Goal: Transaction & Acquisition: Purchase product/service

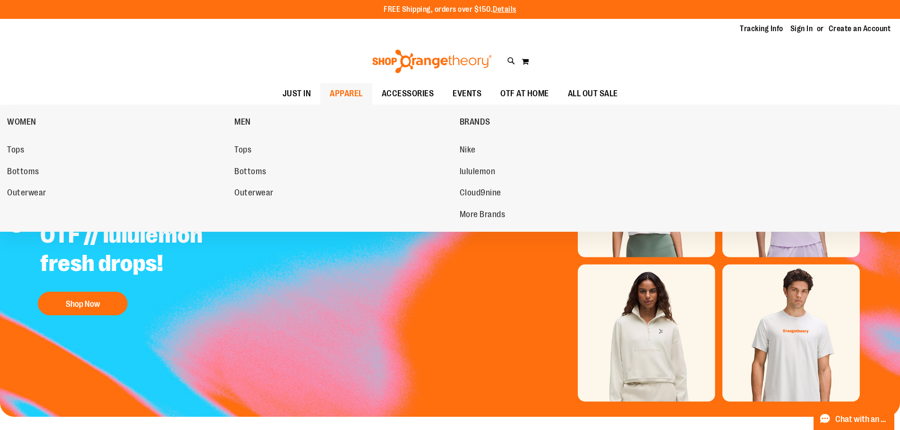
click at [330, 91] on span "APPAREL" at bounding box center [346, 93] width 33 height 21
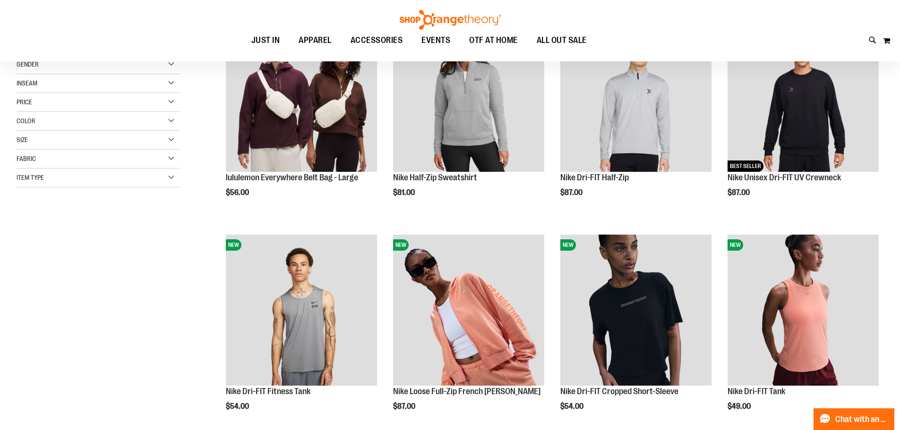
scroll to position [188, 0]
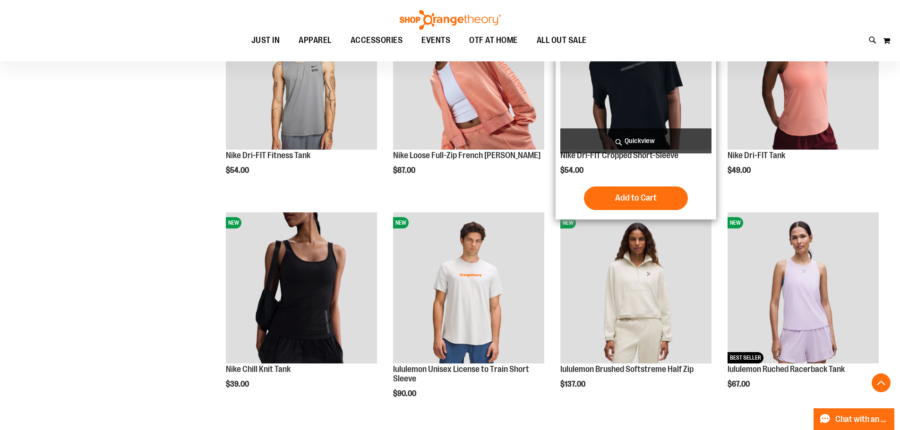
scroll to position [425, 0]
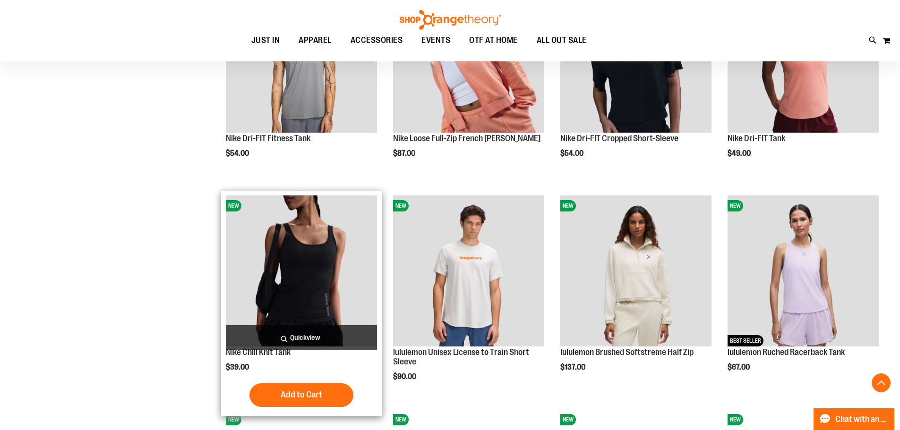
click at [307, 279] on img "product" at bounding box center [301, 271] width 151 height 151
click at [314, 309] on img "product" at bounding box center [301, 271] width 151 height 151
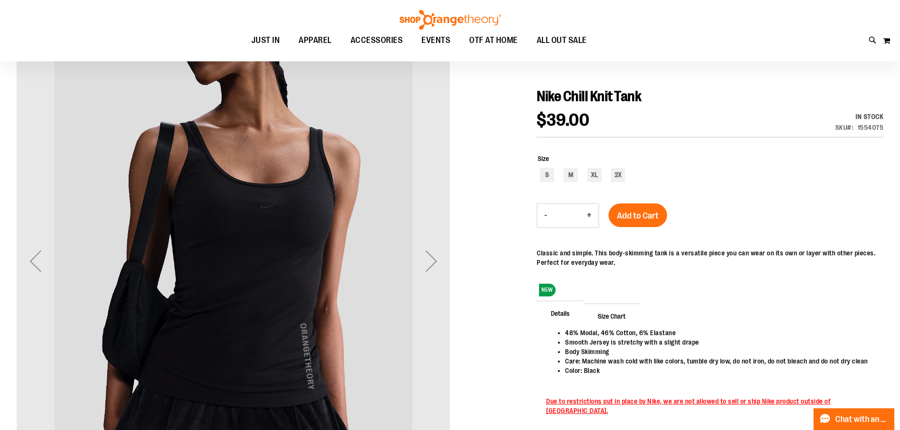
scroll to position [94, 0]
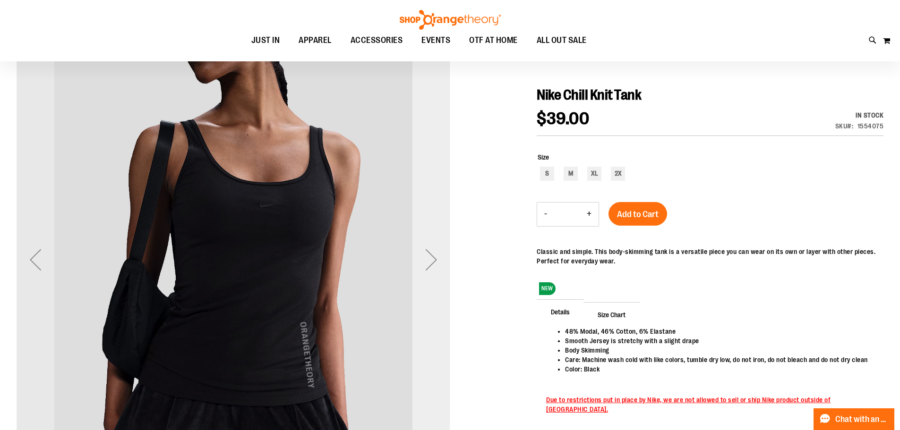
click at [435, 259] on div "Next" at bounding box center [431, 260] width 38 height 38
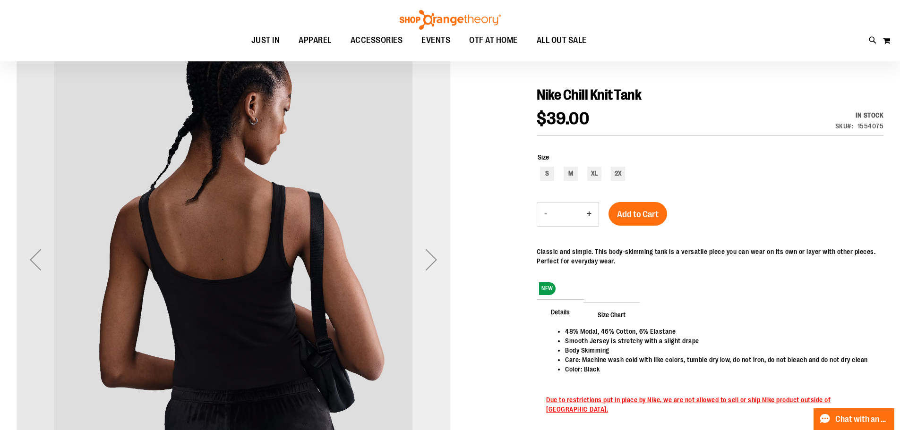
click at [434, 259] on div "Next" at bounding box center [431, 260] width 38 height 38
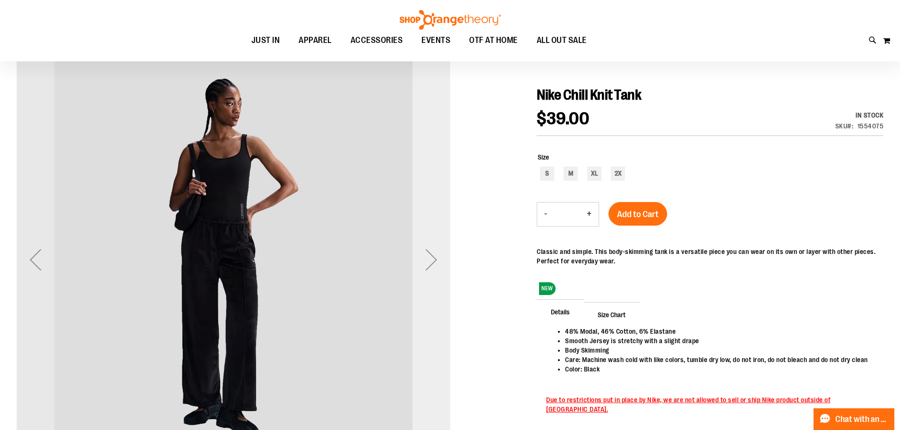
click at [434, 259] on div "Next" at bounding box center [431, 260] width 38 height 38
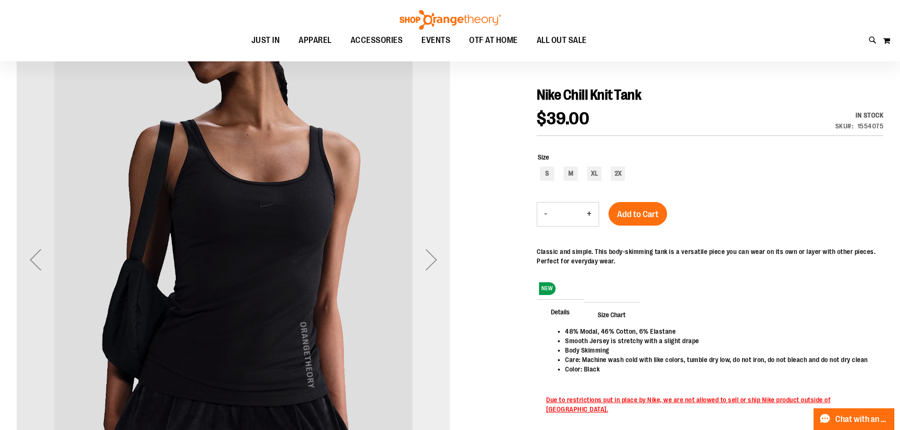
click at [434, 259] on div "Next" at bounding box center [431, 260] width 38 height 38
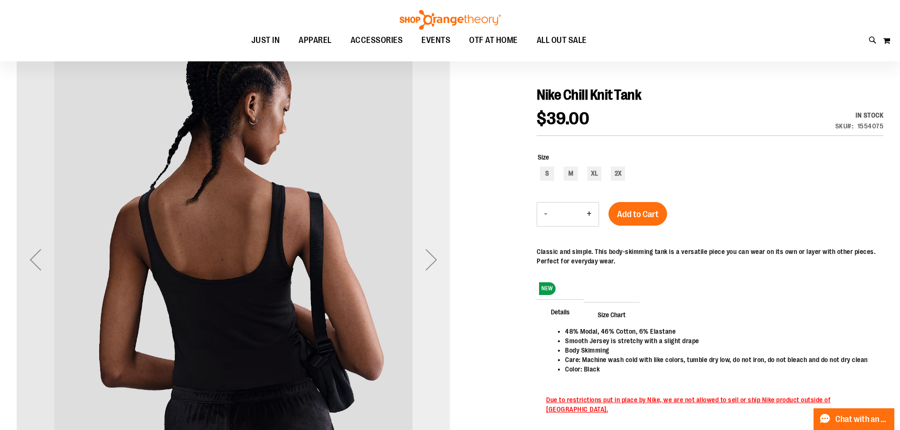
click at [434, 259] on div "Next" at bounding box center [431, 260] width 38 height 38
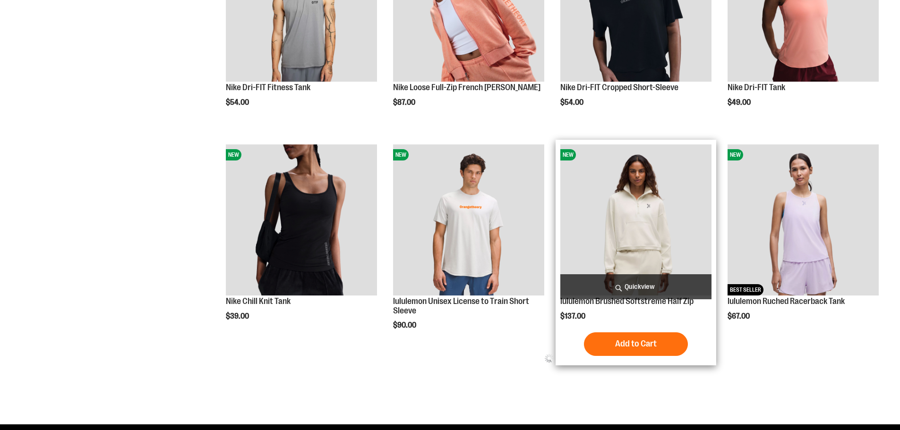
scroll to position [476, 0]
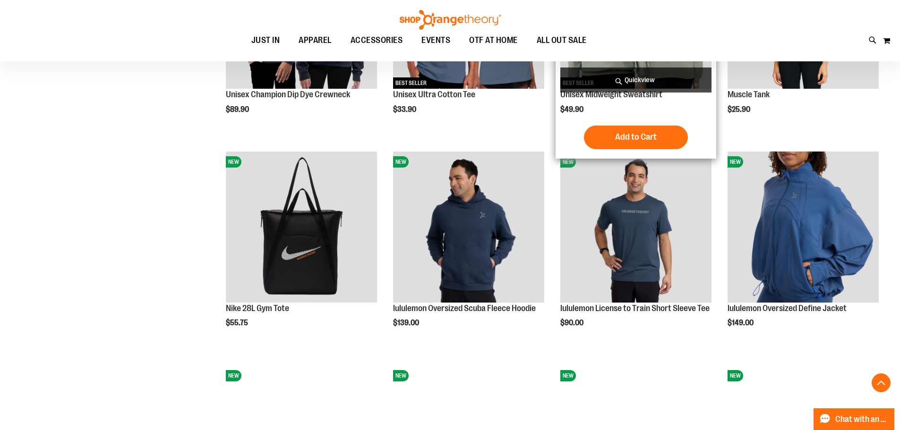
scroll to position [901, 0]
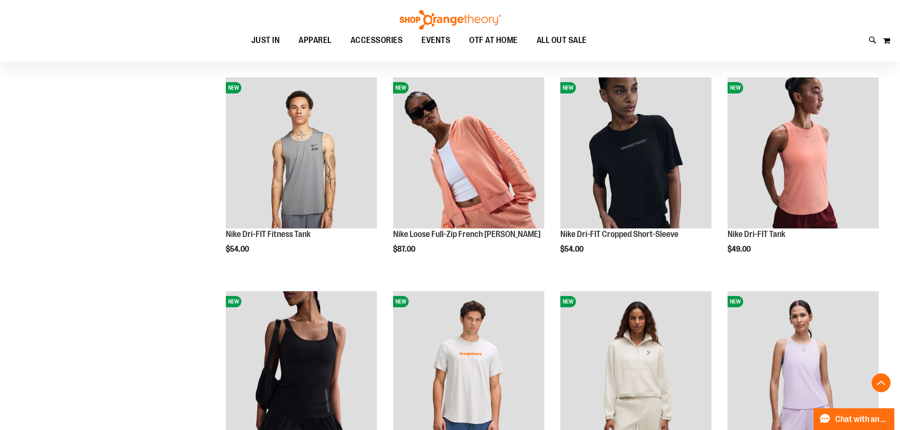
scroll to position [381, 0]
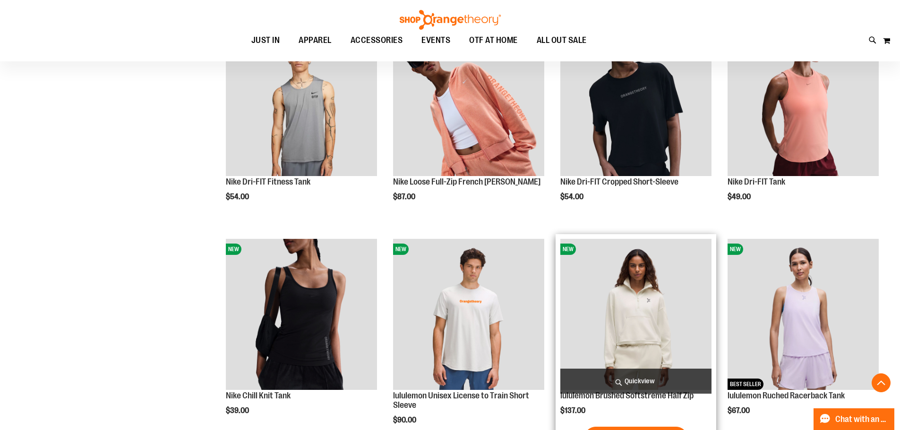
click at [646, 302] on img "product" at bounding box center [635, 314] width 151 height 151
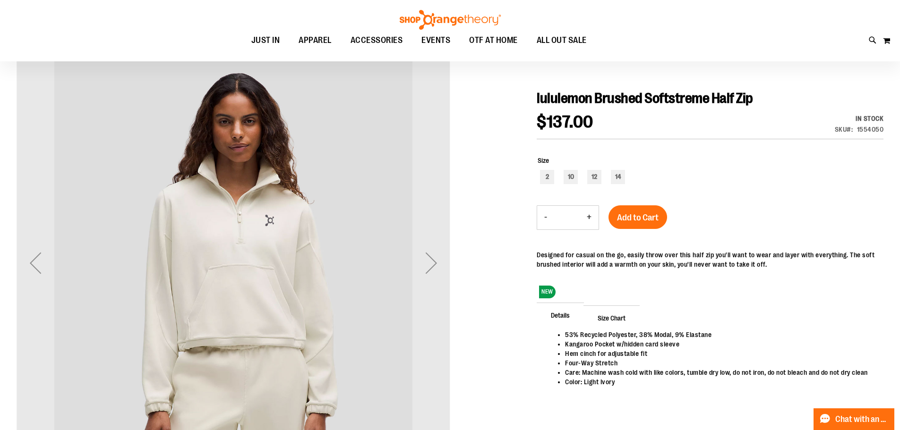
scroll to position [94, 0]
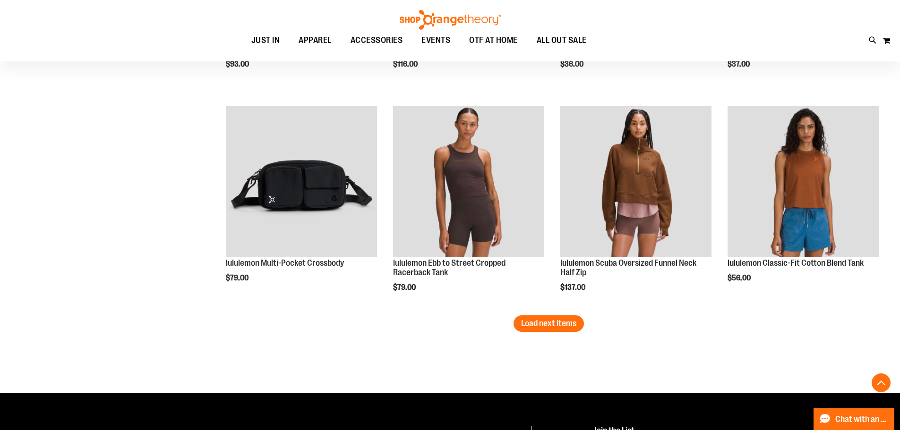
scroll to position [1798, 0]
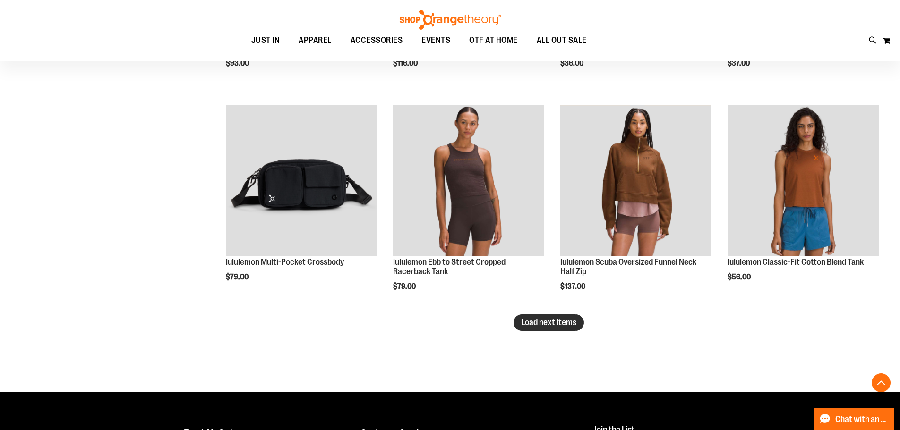
click at [546, 324] on span "Load next items" at bounding box center [548, 322] width 55 height 9
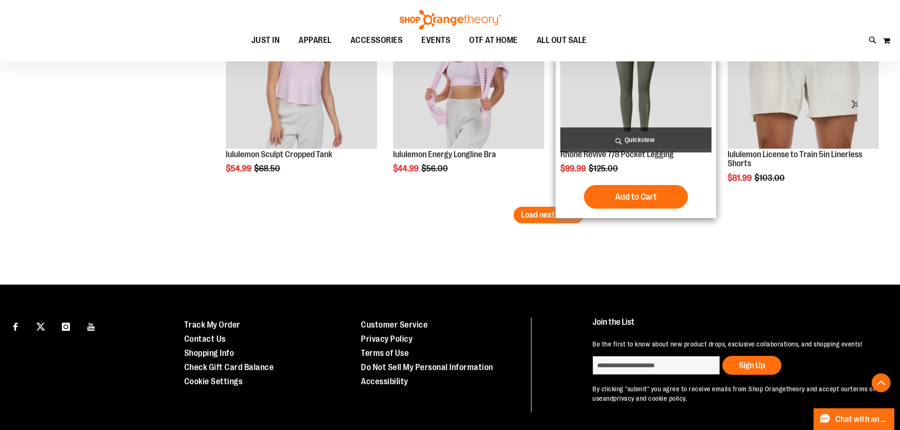
scroll to position [2553, 0]
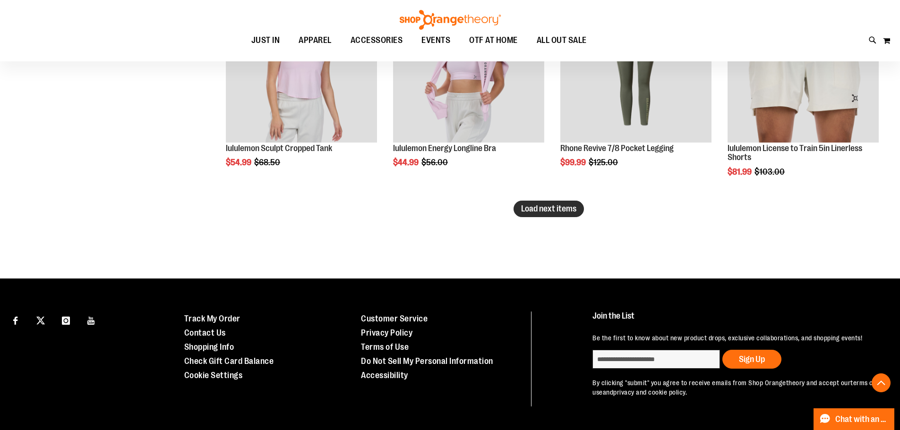
click at [526, 215] on button "Load next items" at bounding box center [548, 209] width 70 height 17
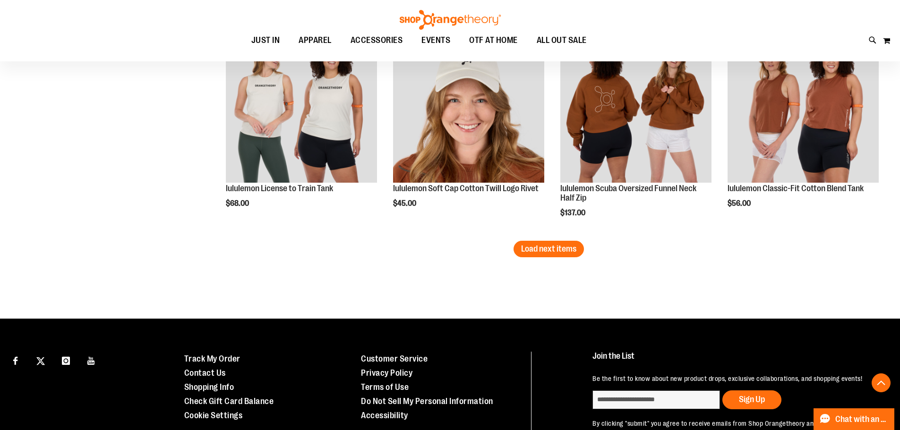
scroll to position [3167, 0]
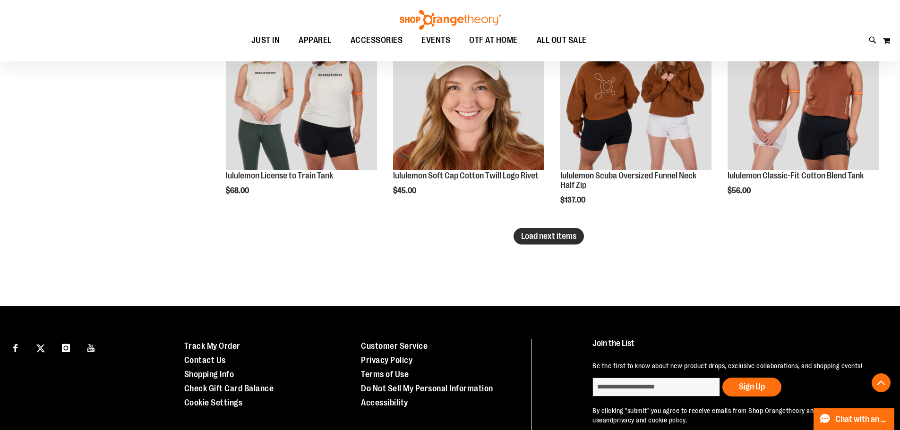
click at [553, 235] on span "Load next items" at bounding box center [548, 235] width 55 height 9
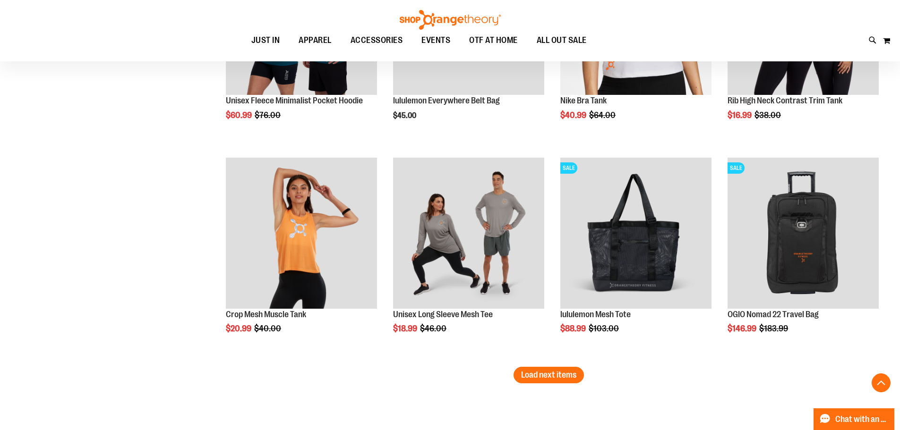
scroll to position [3687, 0]
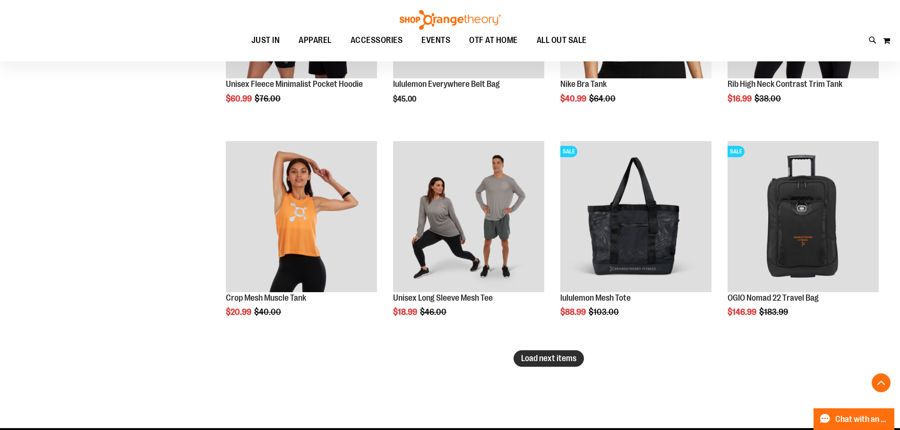
click at [553, 352] on button "Load next items" at bounding box center [548, 358] width 70 height 17
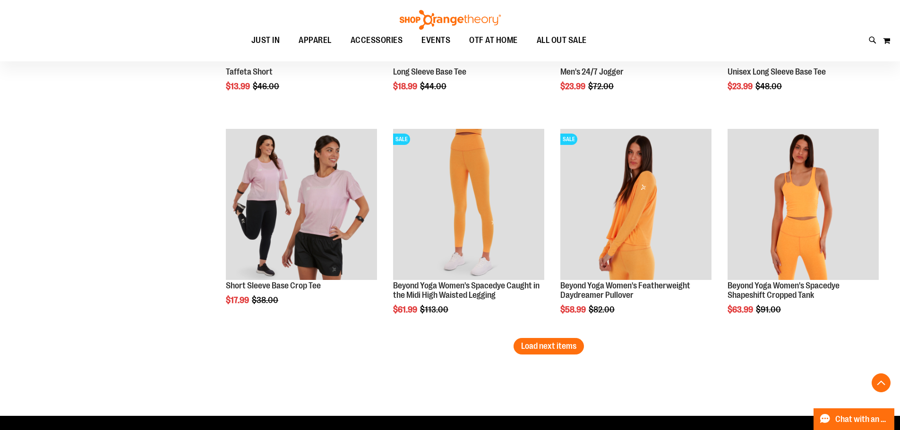
scroll to position [4395, 0]
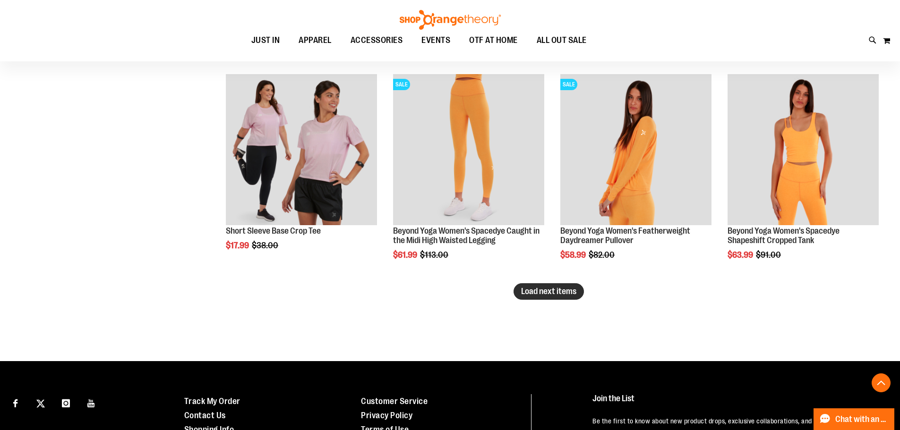
click at [538, 290] on span "Load next items" at bounding box center [548, 291] width 55 height 9
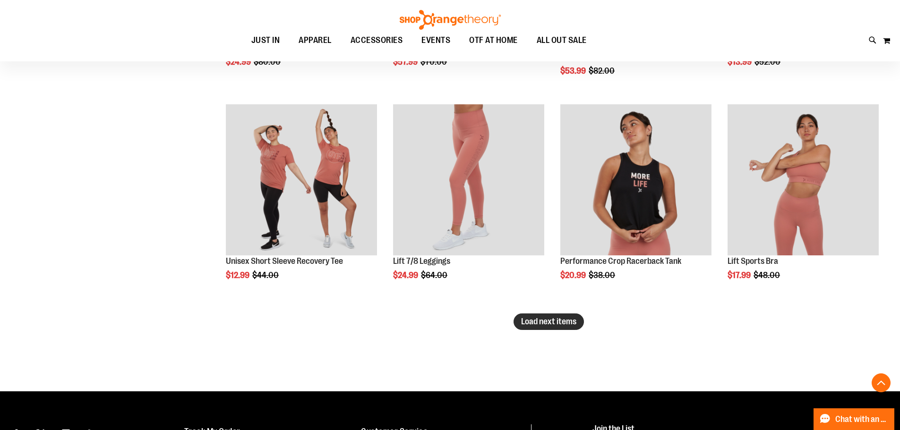
scroll to position [5009, 0]
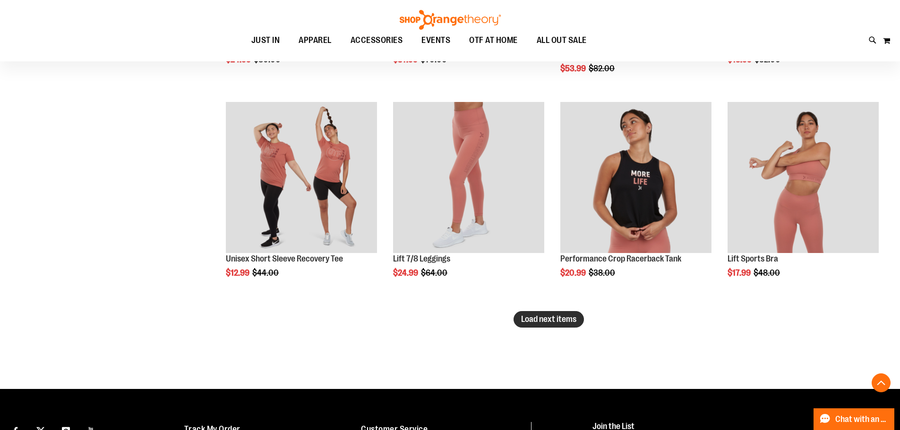
click at [553, 317] on span "Load next items" at bounding box center [548, 319] width 55 height 9
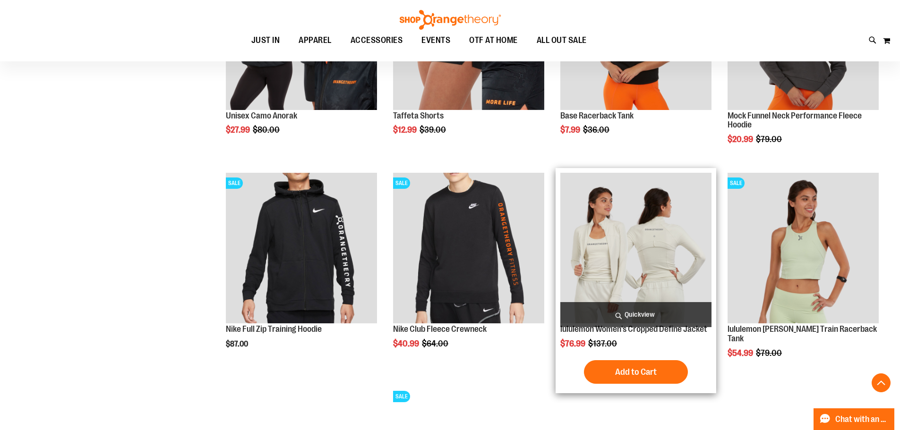
scroll to position [5245, 0]
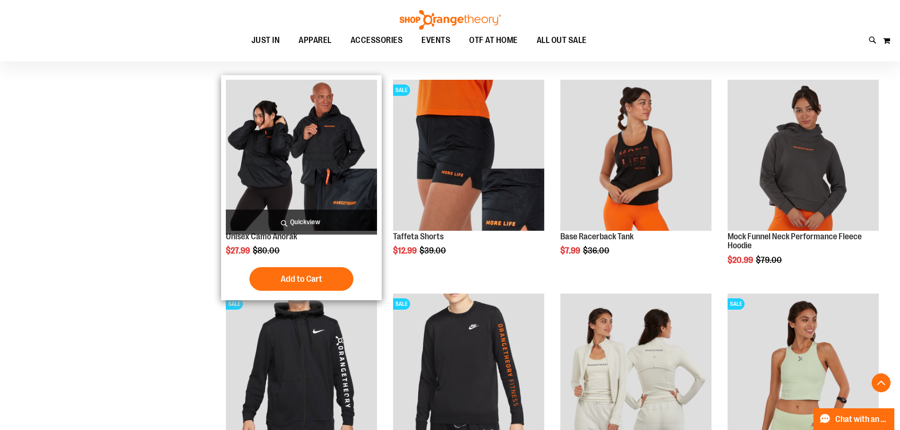
click at [306, 172] on img "product" at bounding box center [301, 155] width 151 height 151
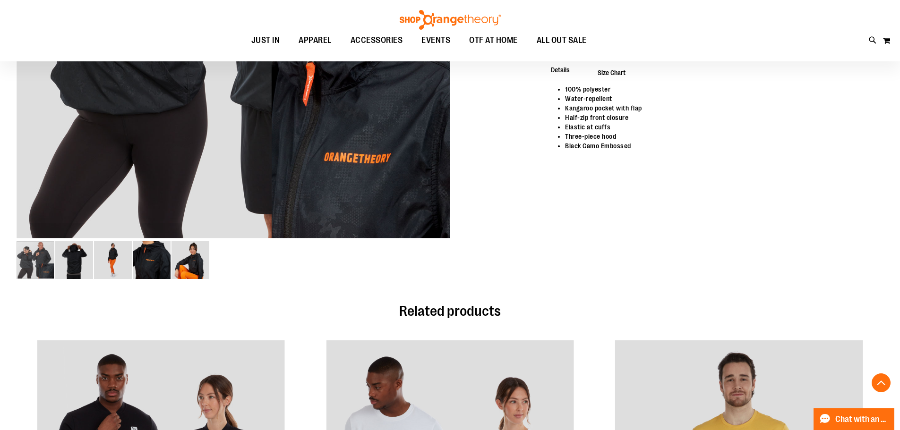
scroll to position [47, 0]
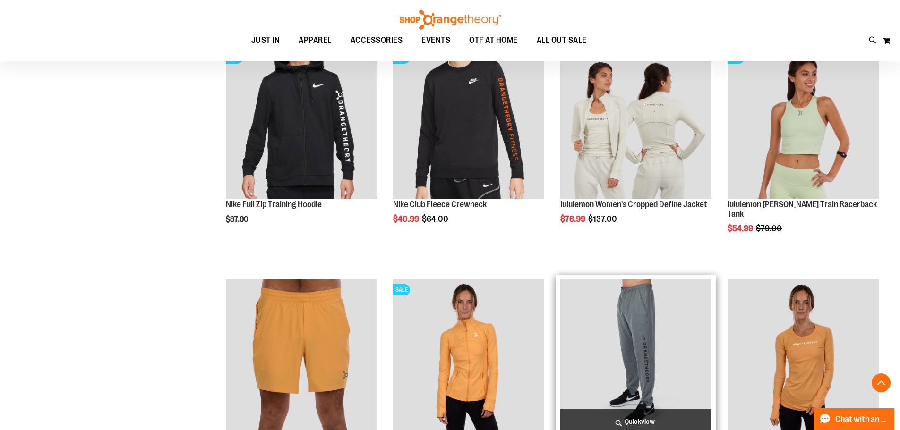
scroll to position [383, 0]
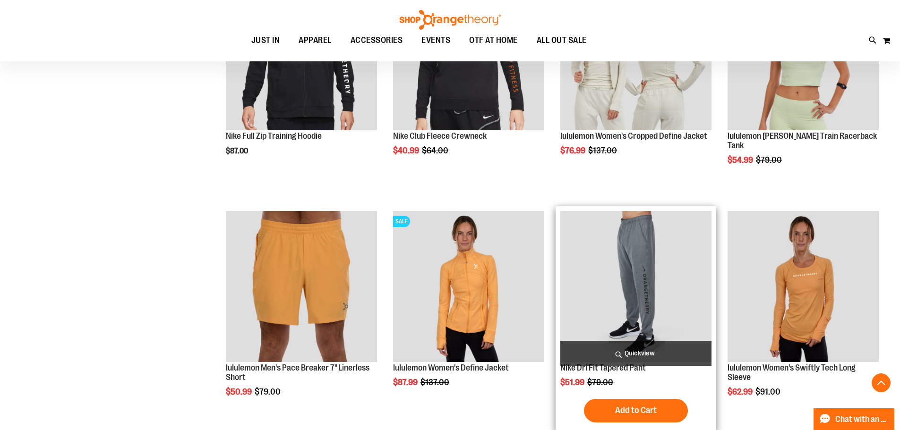
scroll to position [708, 0]
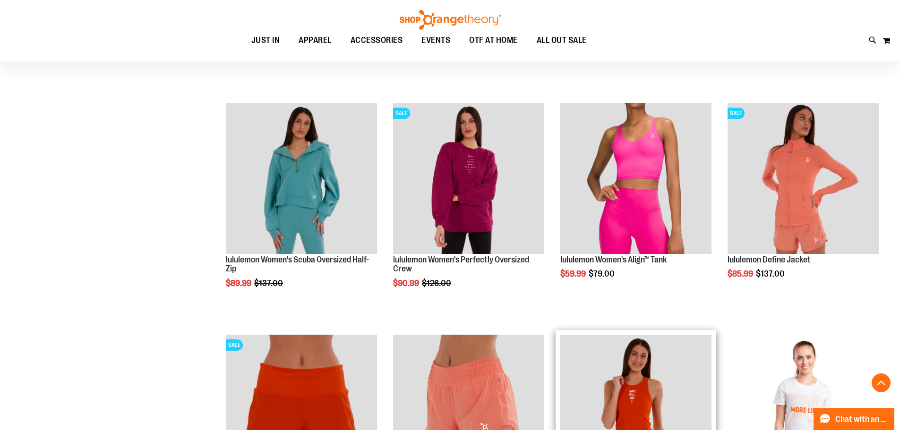
scroll to position [1133, 0]
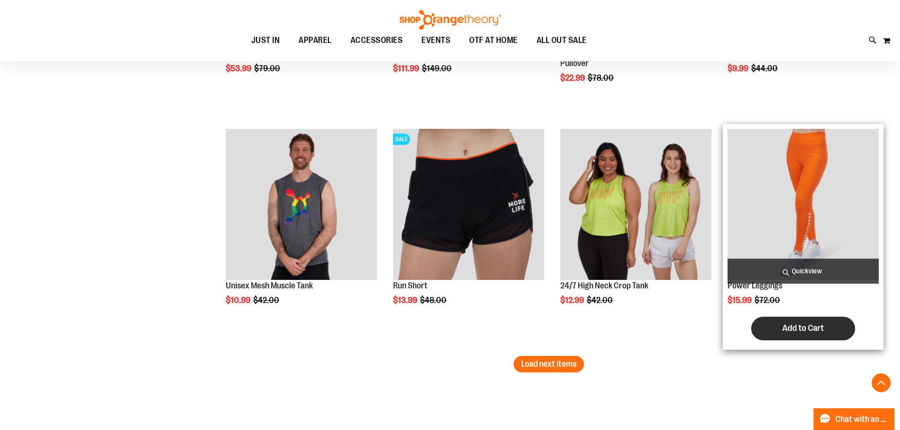
scroll to position [2030, 0]
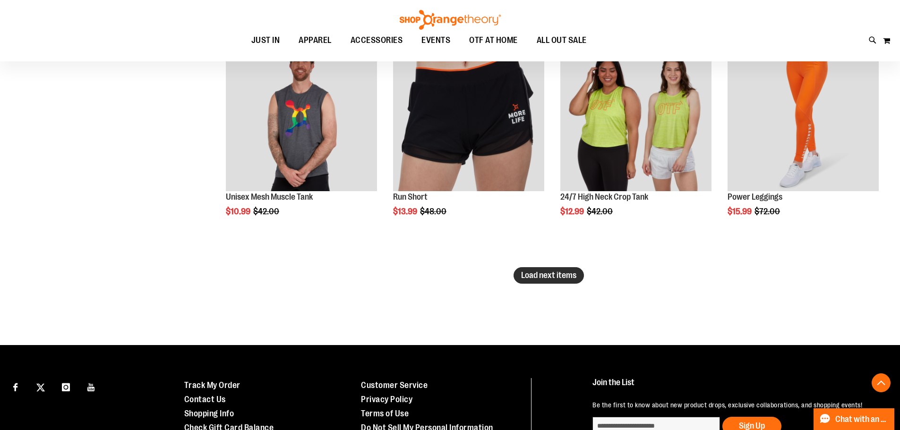
click at [576, 276] on span "Load next items" at bounding box center [548, 275] width 55 height 9
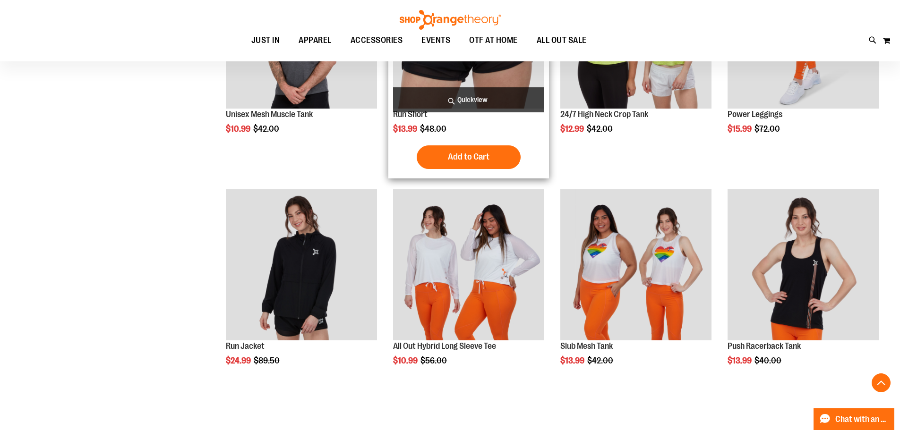
scroll to position [2125, 0]
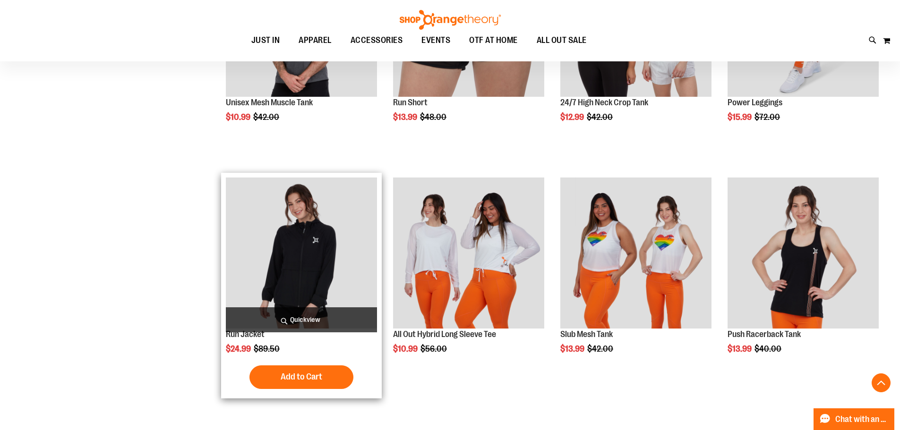
click at [335, 234] on img "product" at bounding box center [301, 253] width 151 height 151
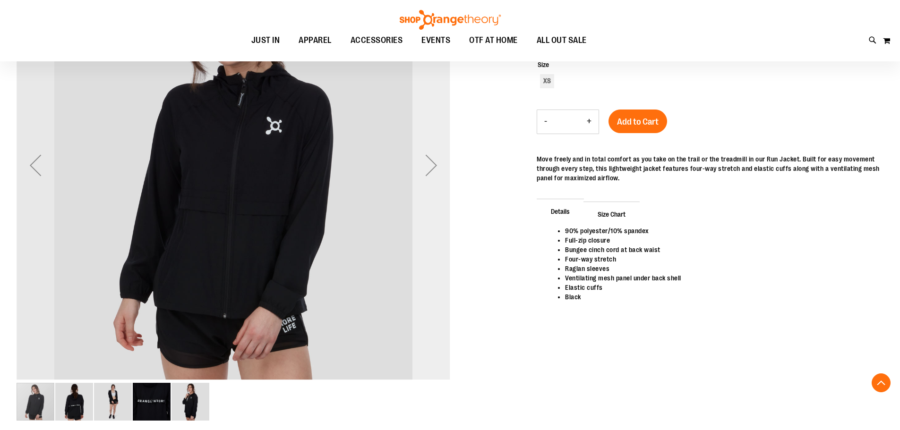
scroll to position [188, 0]
click at [446, 167] on div "Next" at bounding box center [431, 166] width 38 height 38
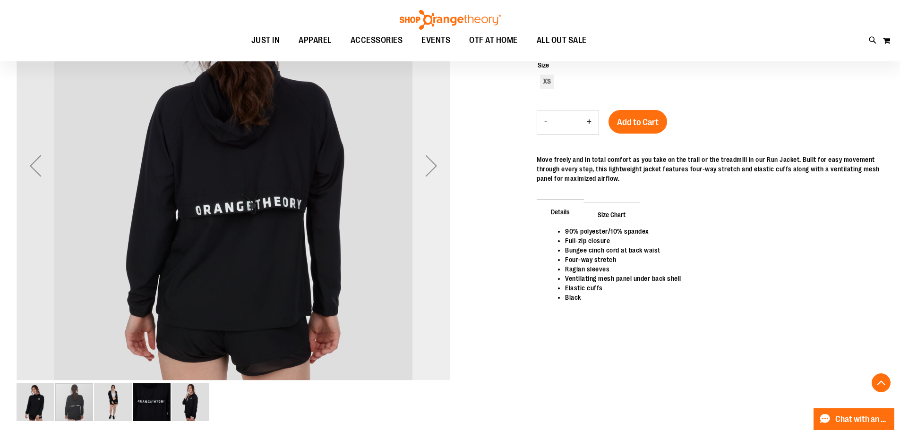
click at [436, 163] on div "Next" at bounding box center [431, 166] width 38 height 38
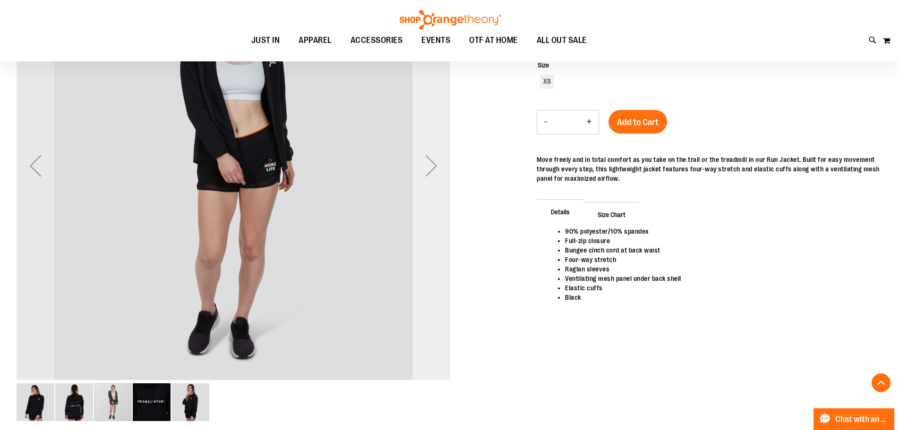
click at [436, 163] on div "Next" at bounding box center [431, 166] width 38 height 38
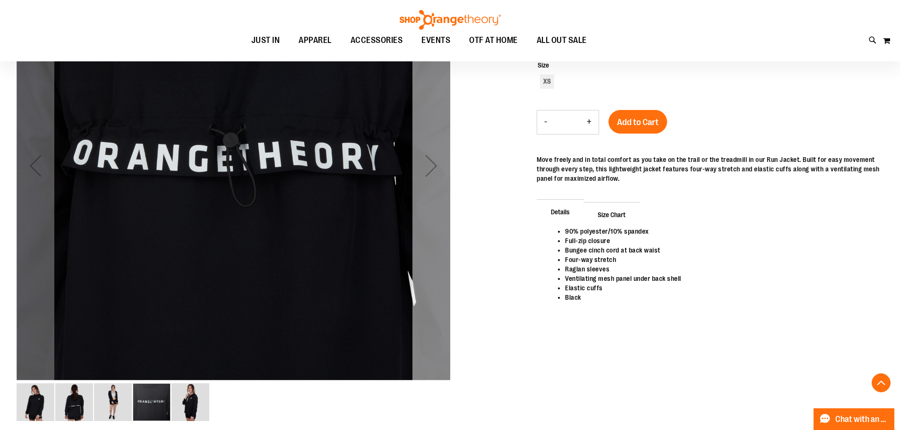
click at [436, 163] on div "Next" at bounding box center [431, 166] width 38 height 38
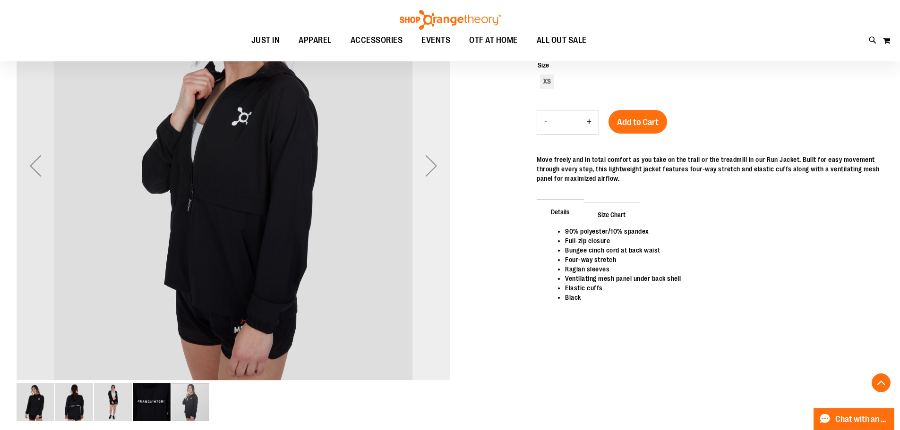
click at [436, 163] on div "Next" at bounding box center [431, 166] width 38 height 38
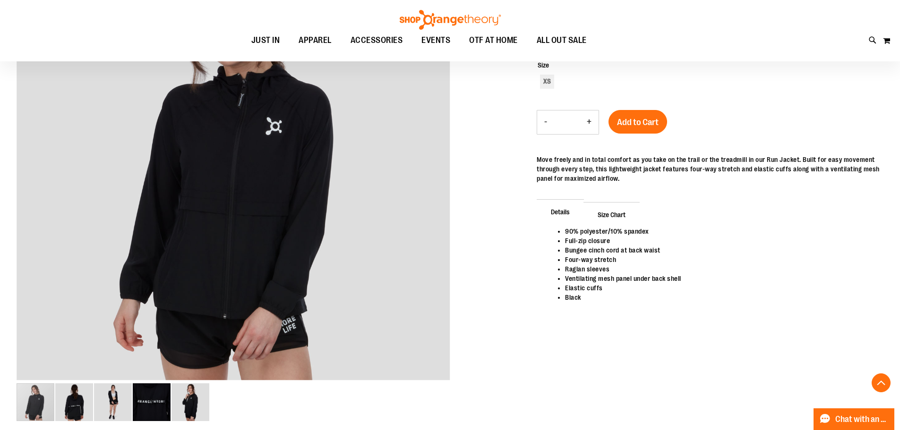
click at [613, 213] on span "Size Chart" at bounding box center [611, 214] width 56 height 25
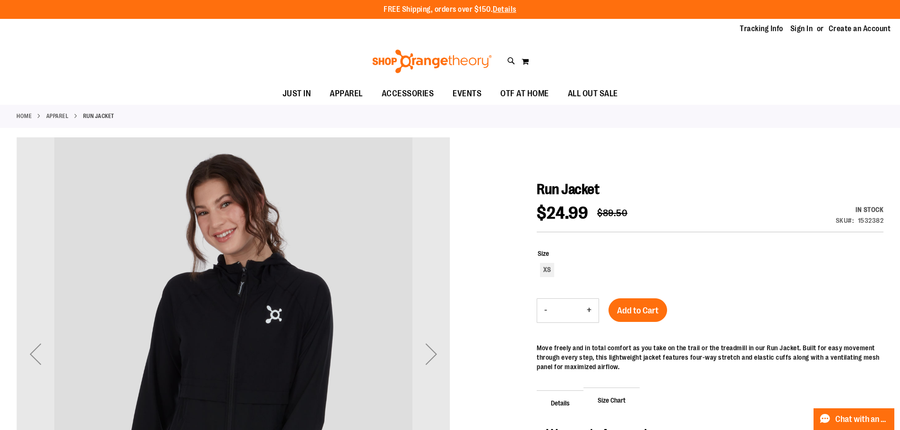
scroll to position [94, 0]
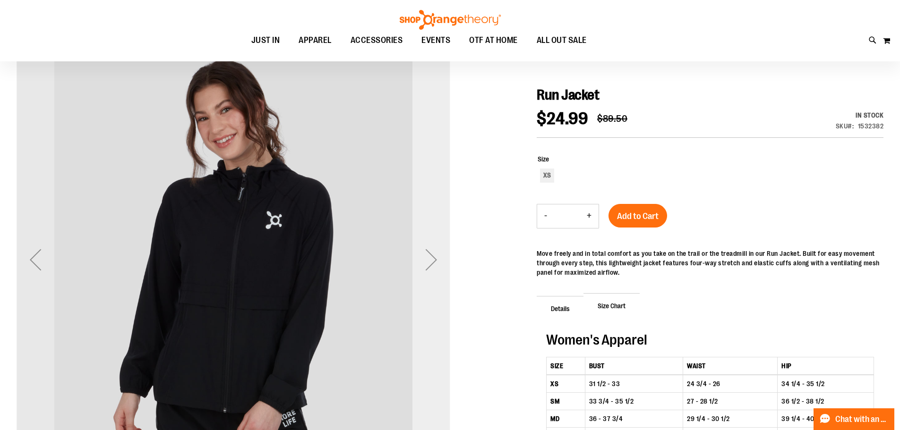
click at [423, 271] on div "Next" at bounding box center [431, 260] width 38 height 38
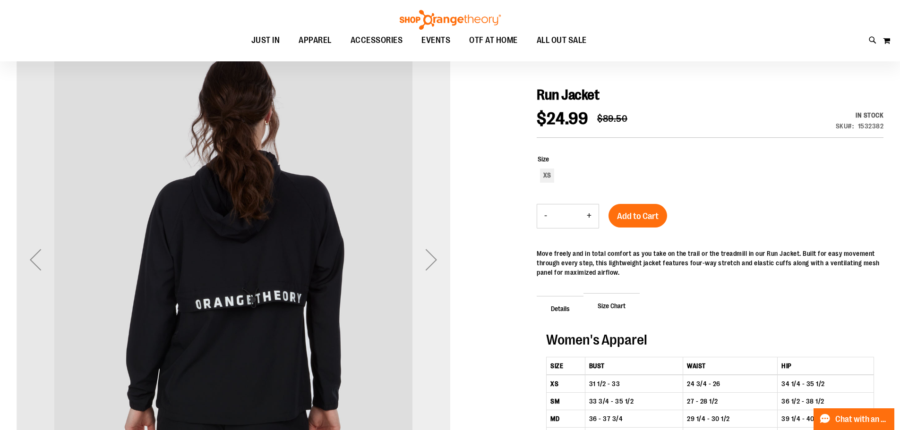
click at [425, 267] on div "Next" at bounding box center [431, 260] width 38 height 38
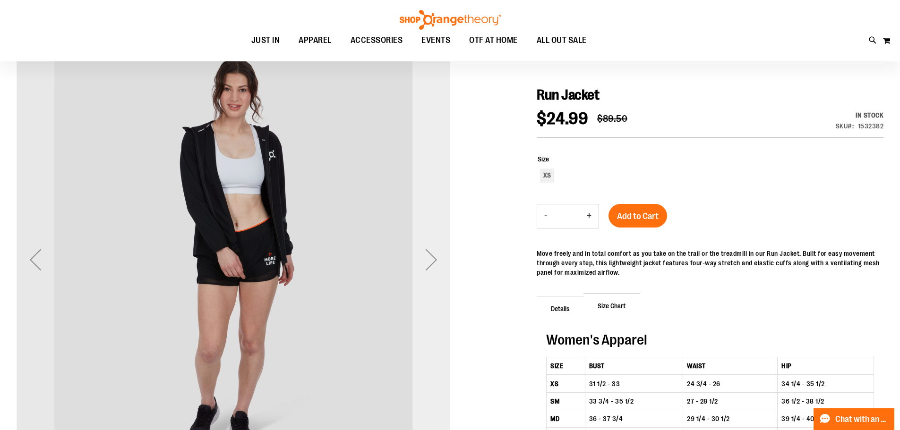
click at [426, 267] on div "Next" at bounding box center [431, 260] width 38 height 38
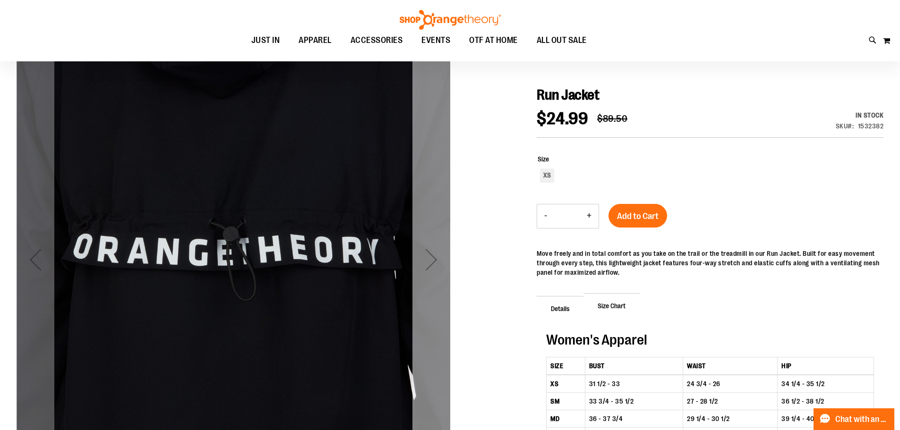
click at [426, 267] on div "Next" at bounding box center [431, 260] width 38 height 38
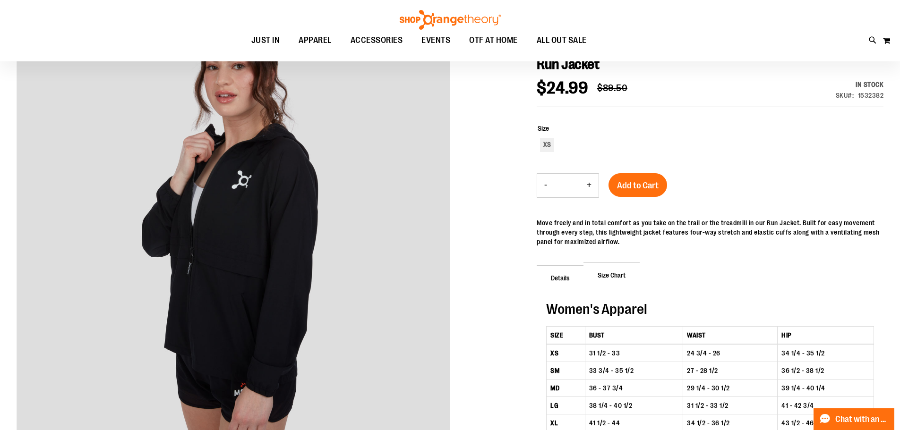
scroll to position [141, 0]
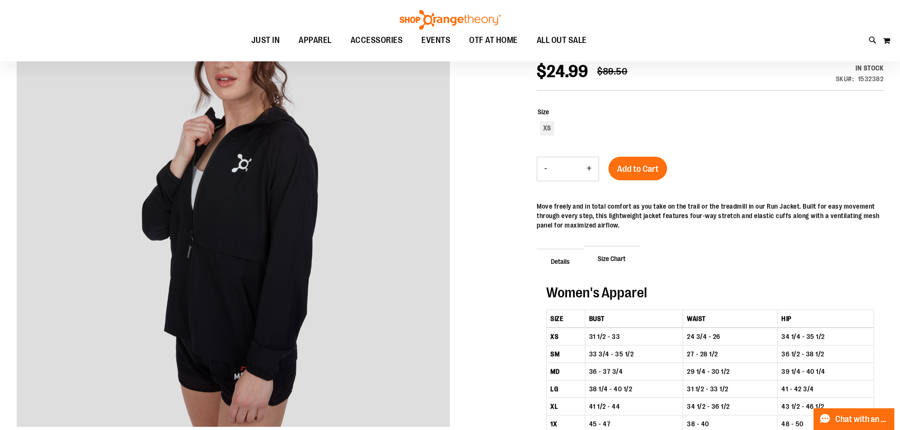
click at [563, 264] on span "Details" at bounding box center [559, 261] width 47 height 25
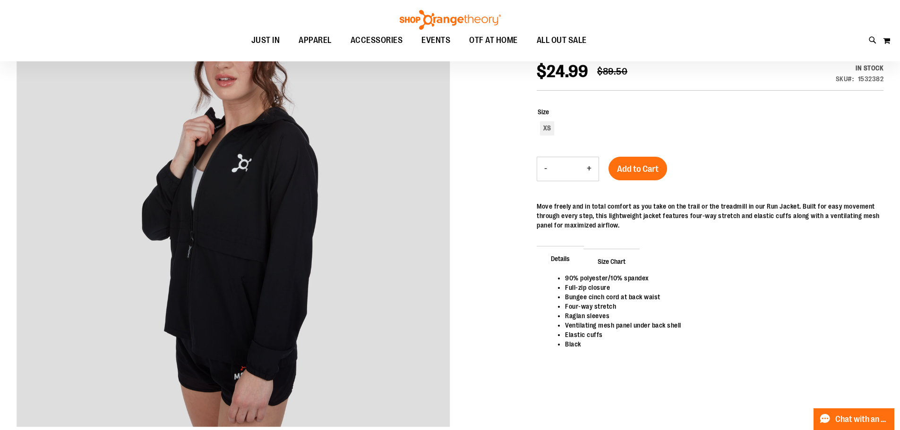
click at [633, 259] on span "Size Chart" at bounding box center [611, 261] width 56 height 25
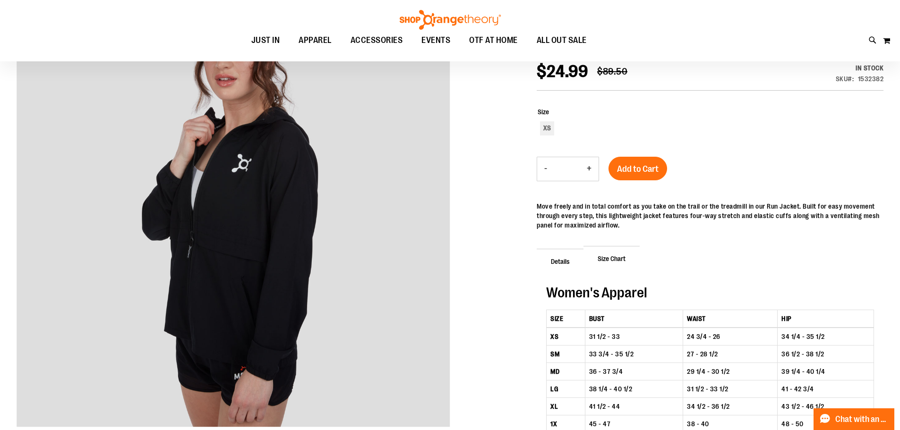
scroll to position [94, 0]
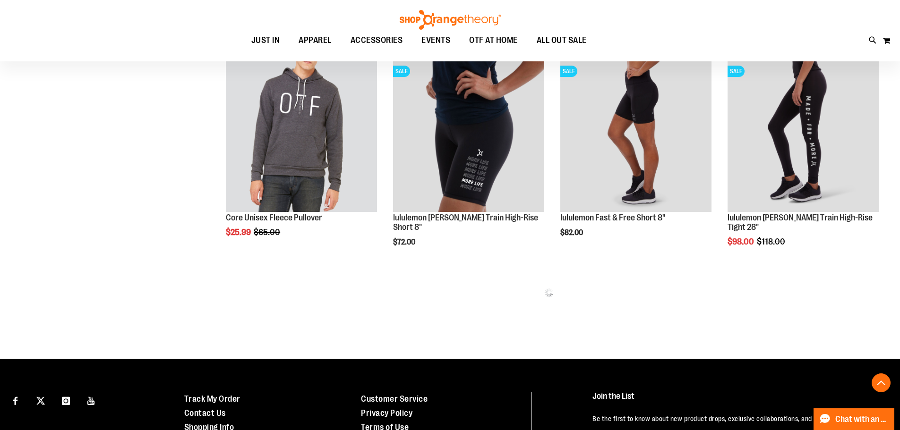
scroll to position [620, 0]
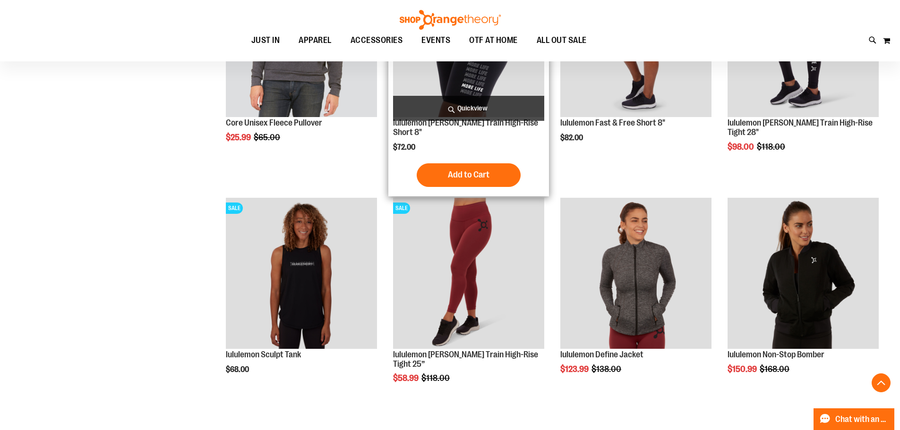
scroll to position [714, 0]
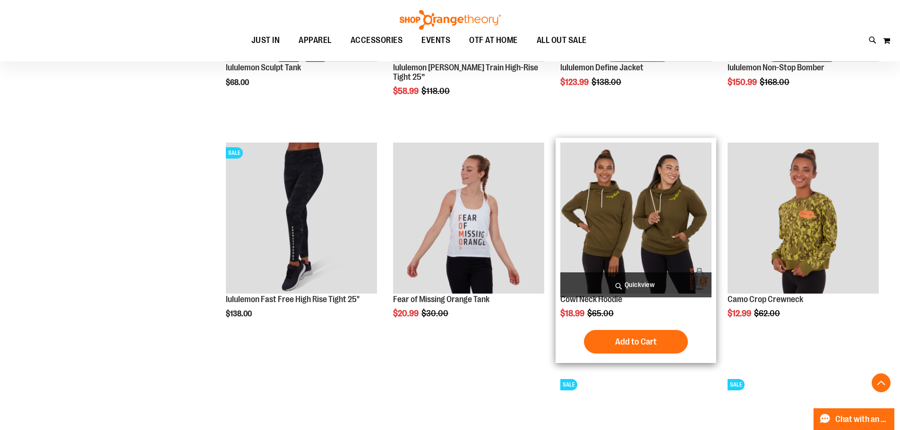
scroll to position [1139, 0]
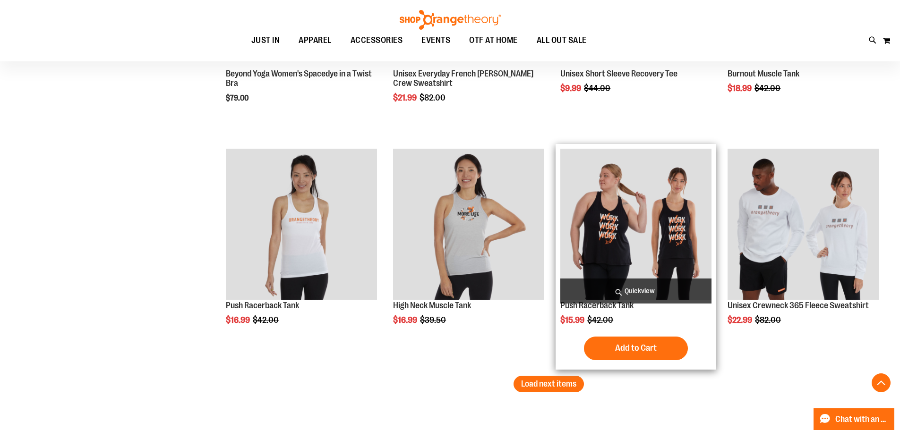
scroll to position [1938, 0]
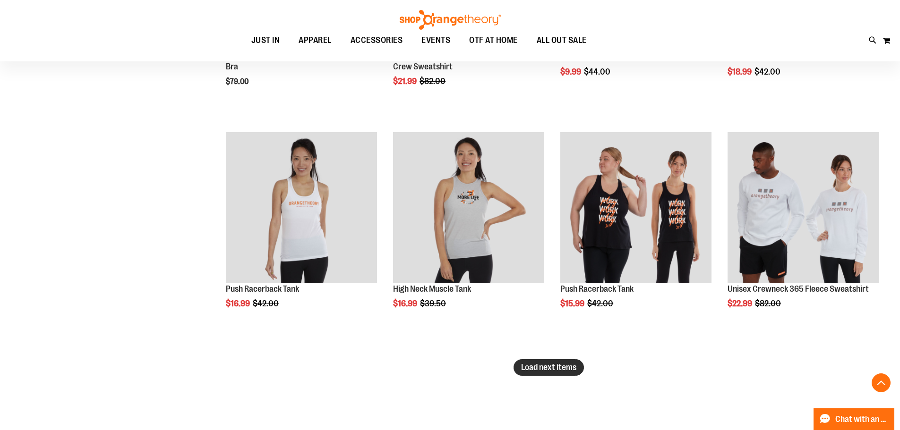
click at [560, 366] on span "Load next items" at bounding box center [548, 367] width 55 height 9
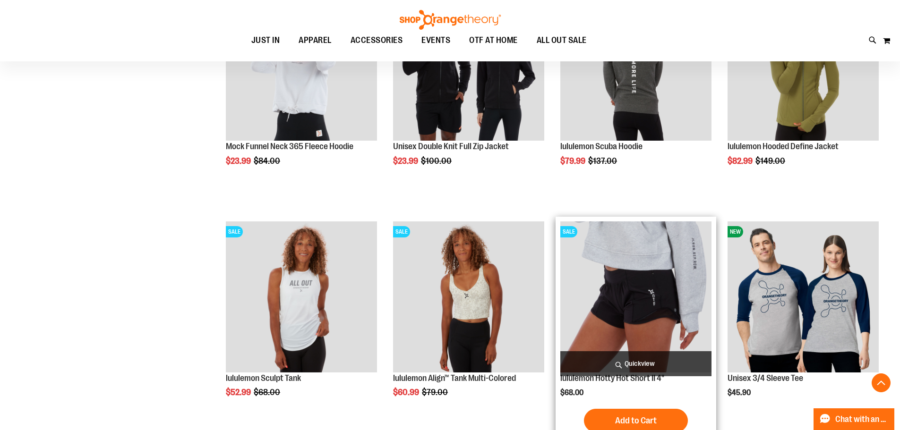
scroll to position [2646, 0]
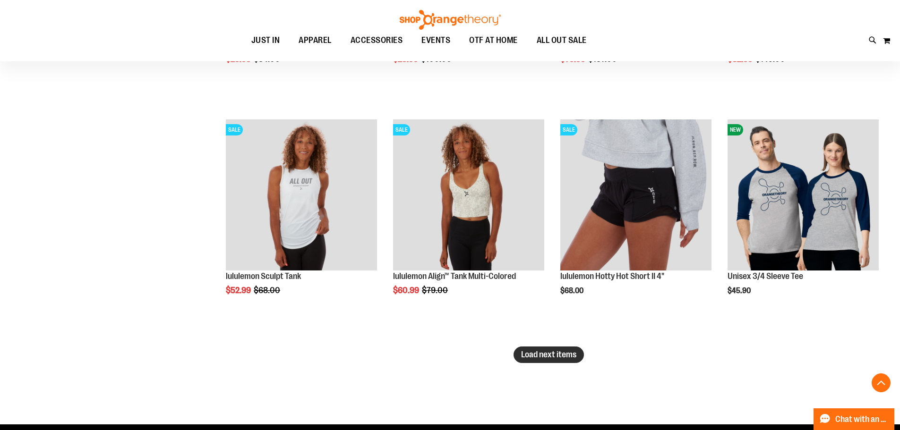
click at [537, 355] on span "Load next items" at bounding box center [548, 354] width 55 height 9
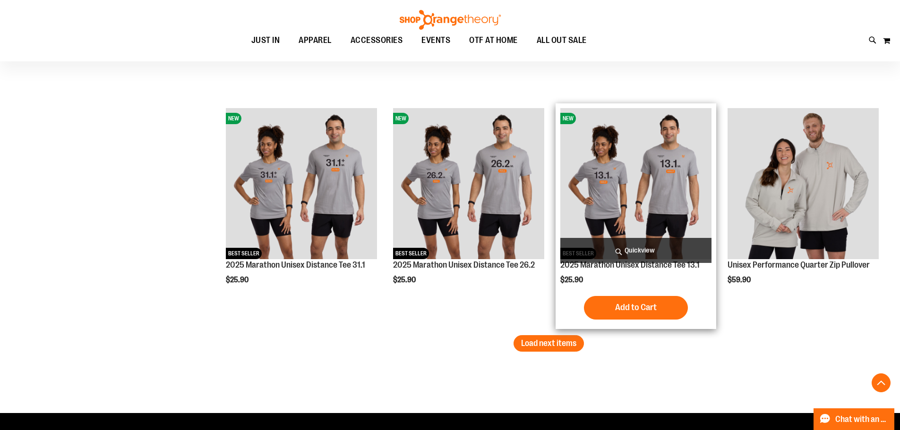
scroll to position [3402, 0]
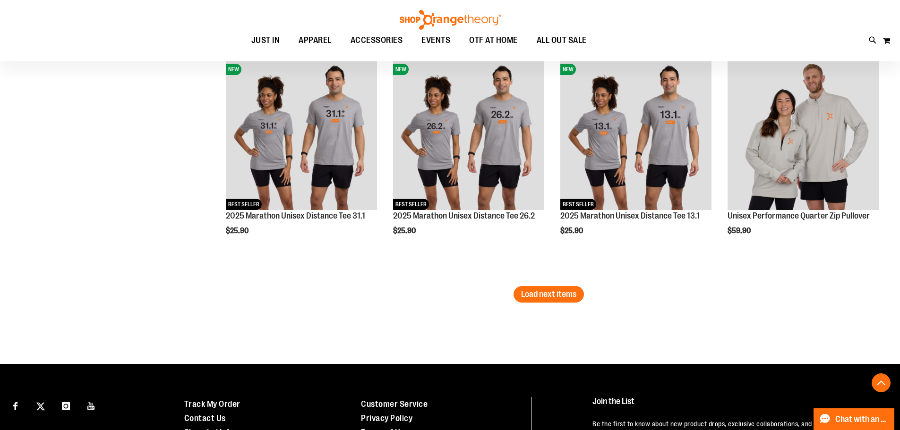
click at [561, 299] on span "Load next items" at bounding box center [548, 293] width 55 height 9
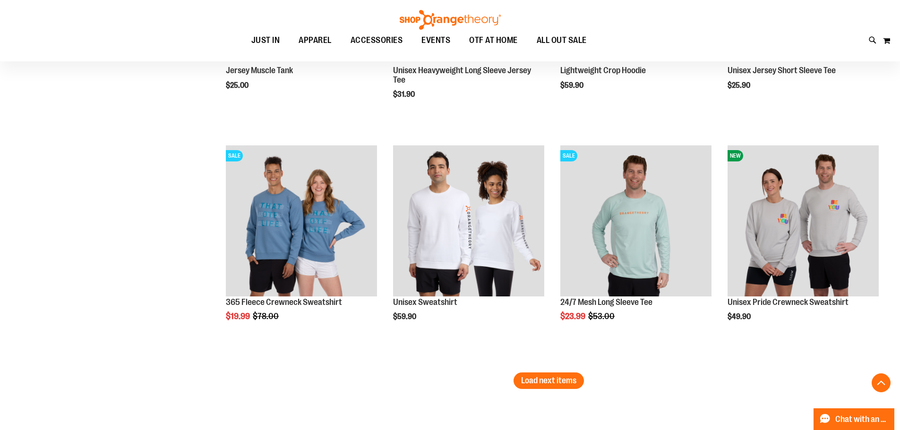
scroll to position [4063, 0]
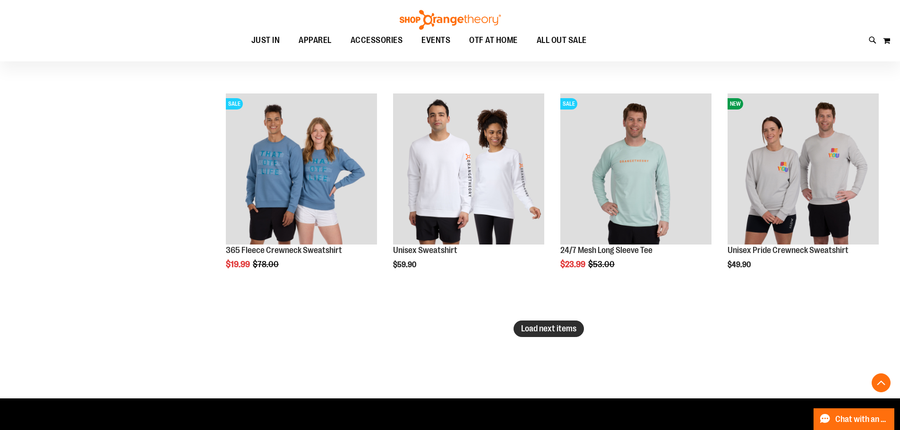
click at [526, 327] on span "Load next items" at bounding box center [548, 328] width 55 height 9
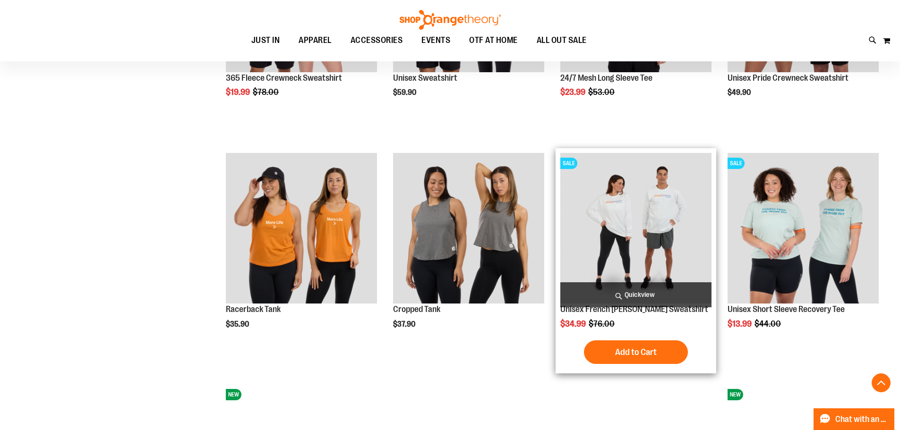
scroll to position [4252, 0]
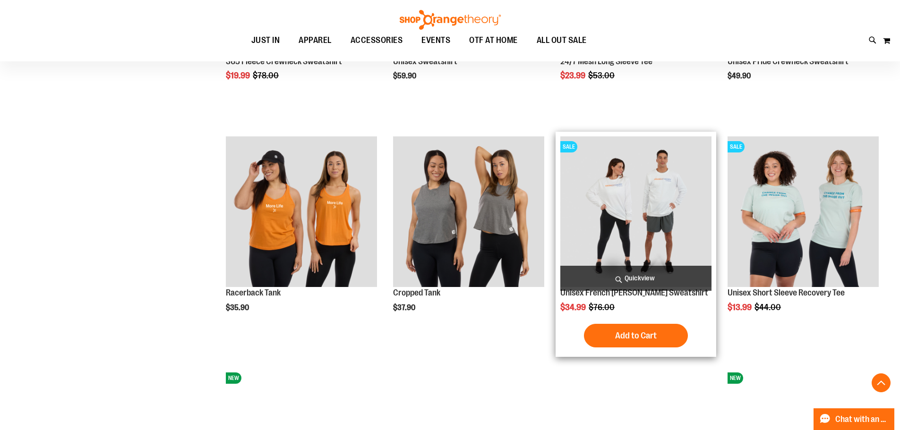
click at [633, 232] on img "product" at bounding box center [635, 211] width 151 height 151
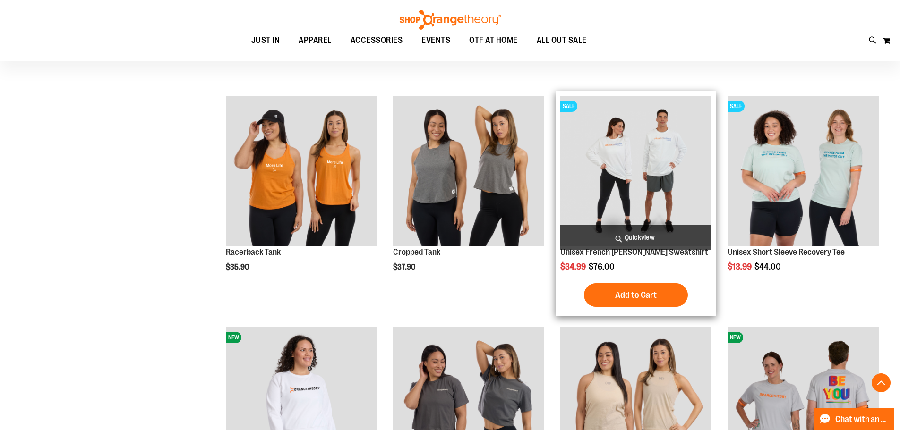
scroll to position [4394, 0]
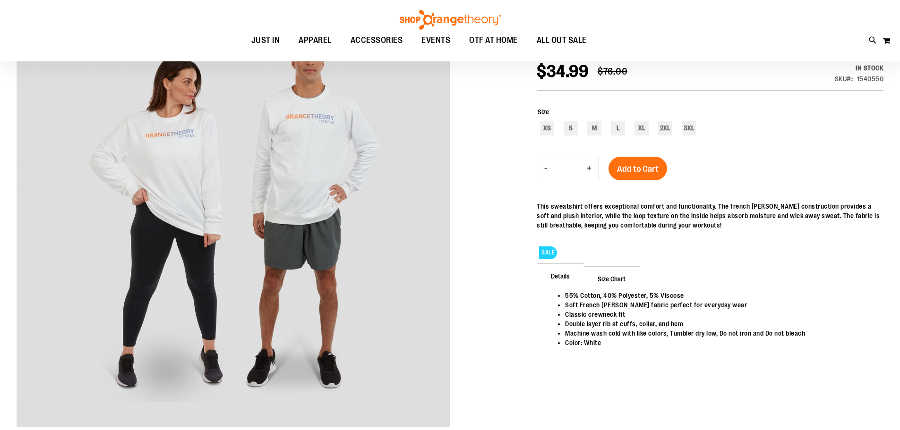
scroll to position [141, 0]
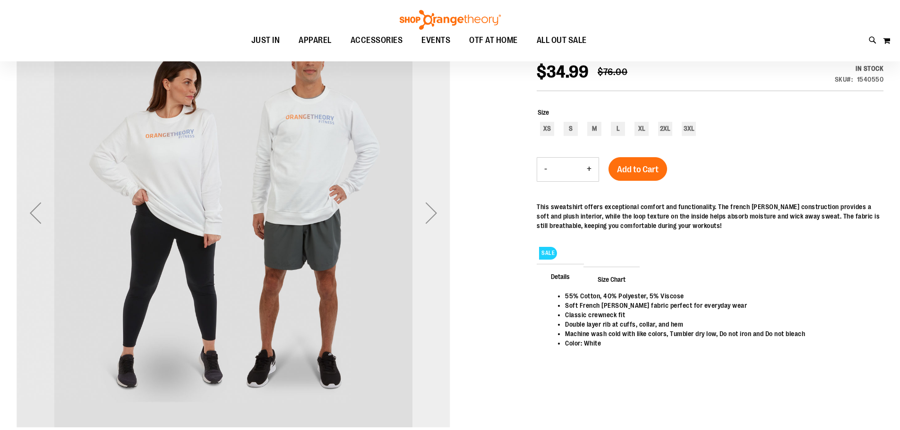
click at [436, 206] on div "Next" at bounding box center [431, 213] width 38 height 38
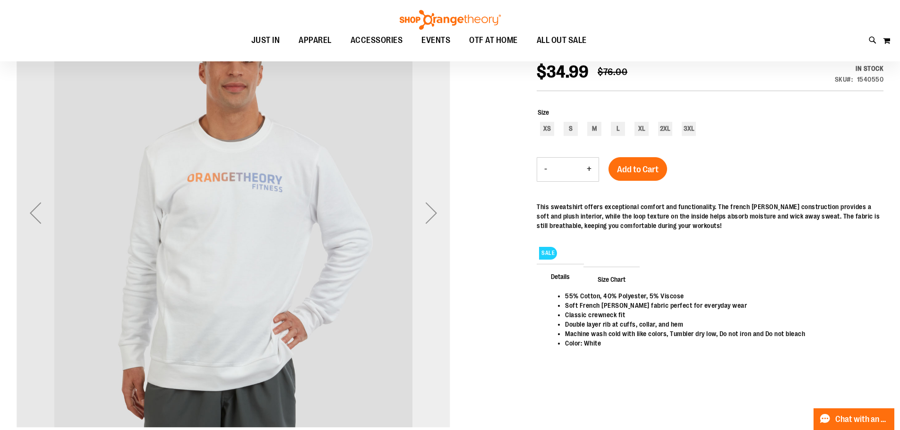
click at [418, 210] on div "Next" at bounding box center [431, 213] width 38 height 38
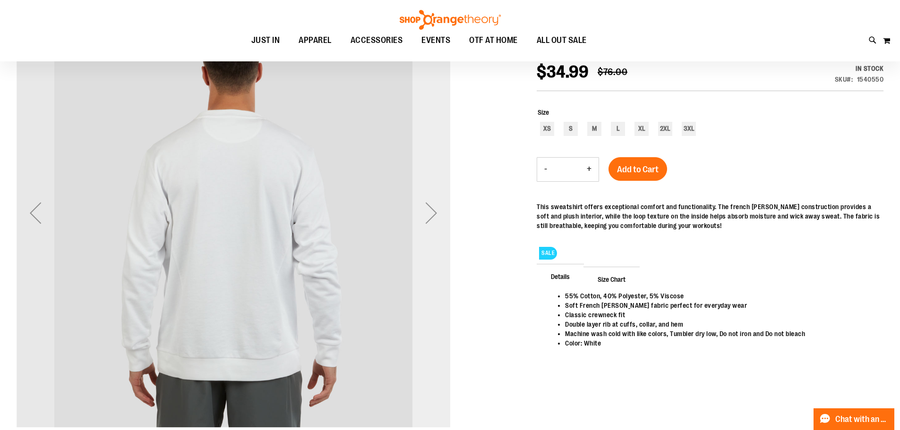
click at [418, 210] on div "Next" at bounding box center [431, 213] width 38 height 38
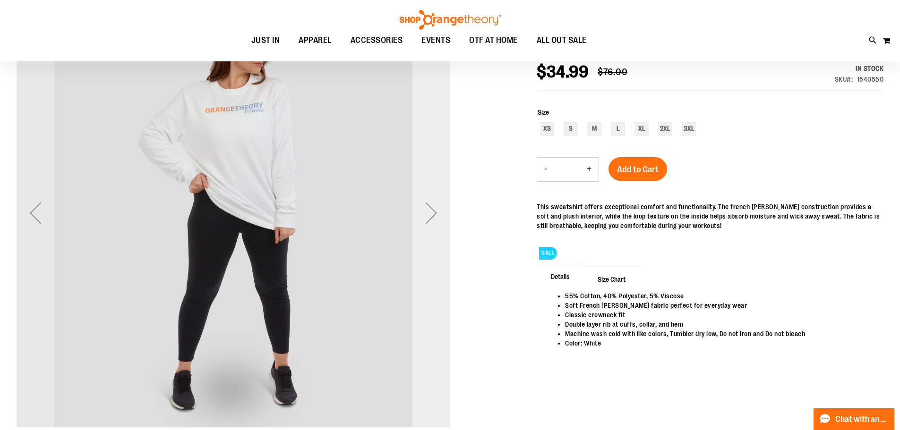
click at [418, 210] on div "Next" at bounding box center [431, 213] width 38 height 38
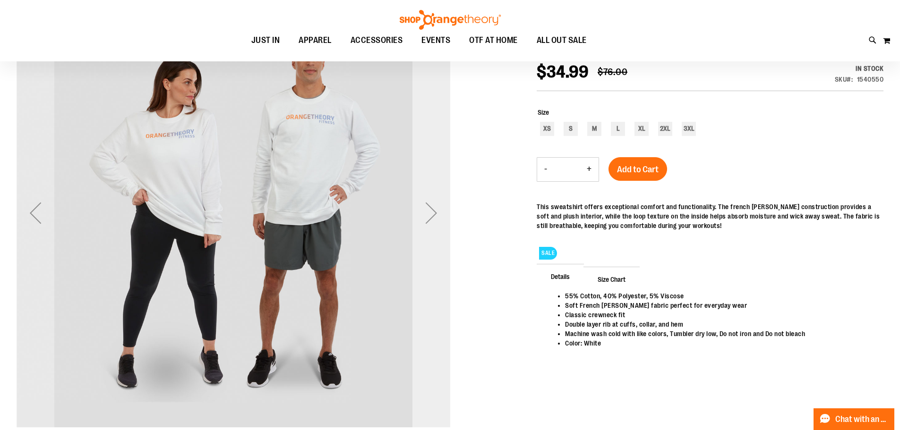
click at [418, 210] on div "Next" at bounding box center [431, 213] width 38 height 38
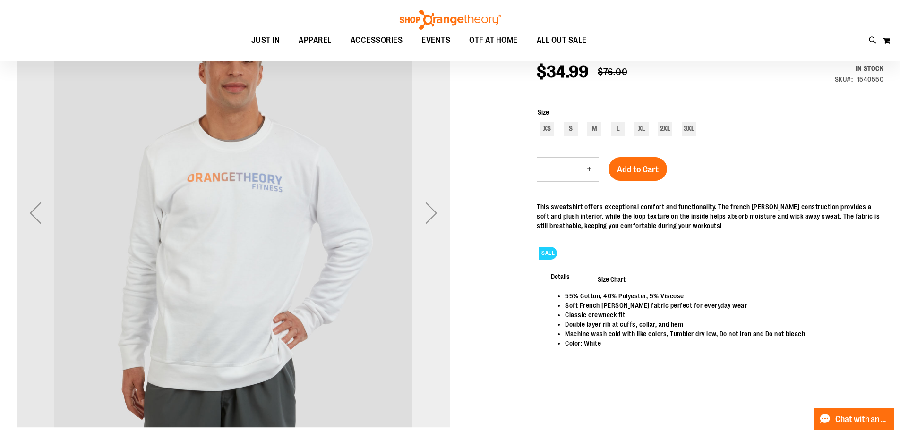
click at [418, 210] on div "Next" at bounding box center [431, 213] width 38 height 38
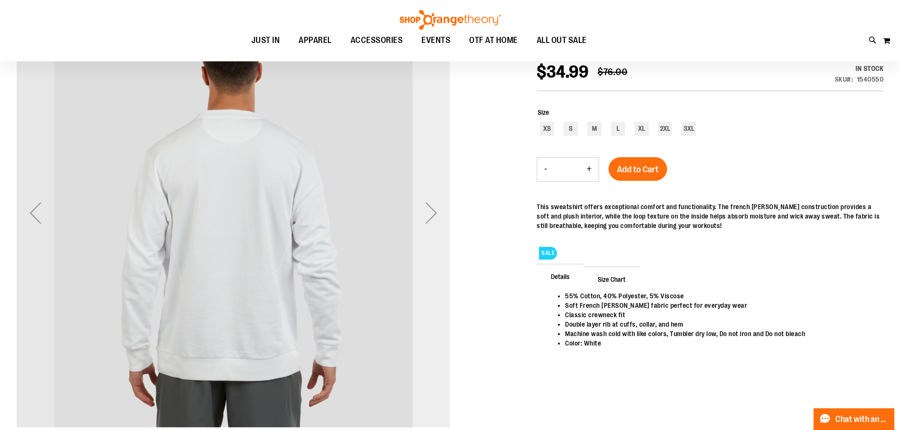
click at [418, 210] on div "Next" at bounding box center [431, 213] width 38 height 38
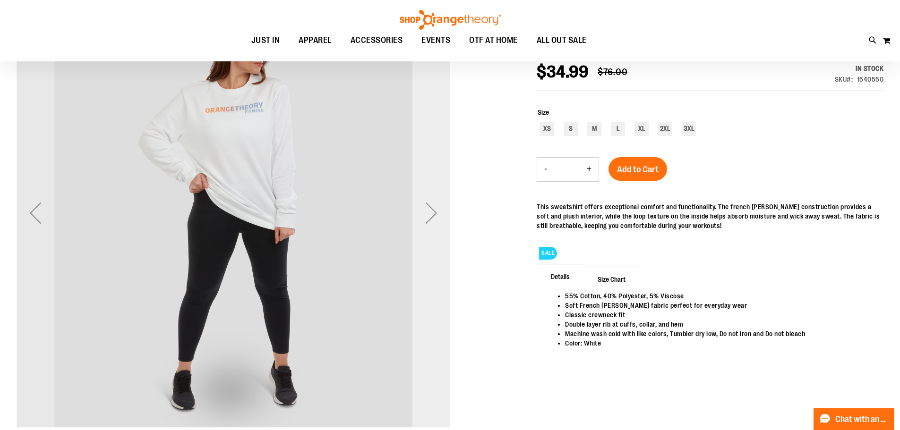
click at [418, 210] on div "Next" at bounding box center [431, 213] width 38 height 38
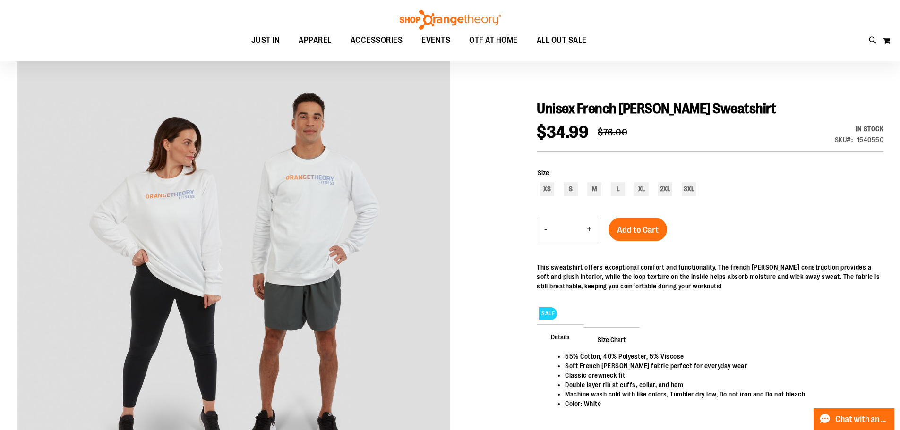
scroll to position [70, 0]
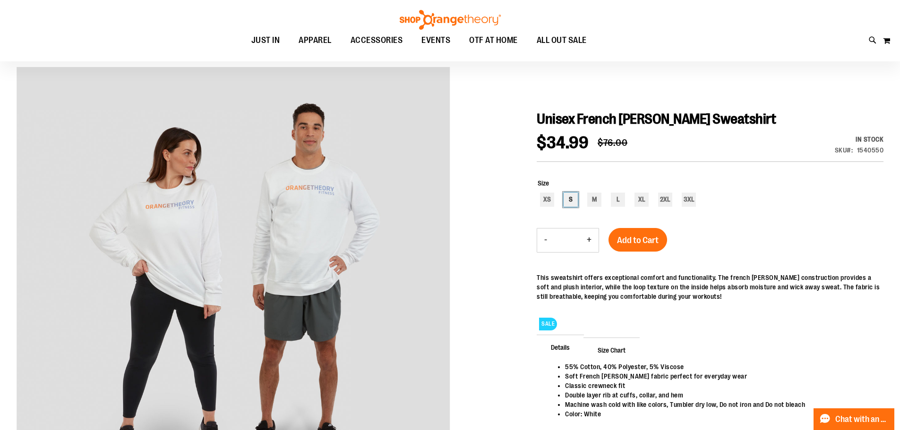
click at [572, 205] on div "S" at bounding box center [570, 200] width 14 height 14
type input "***"
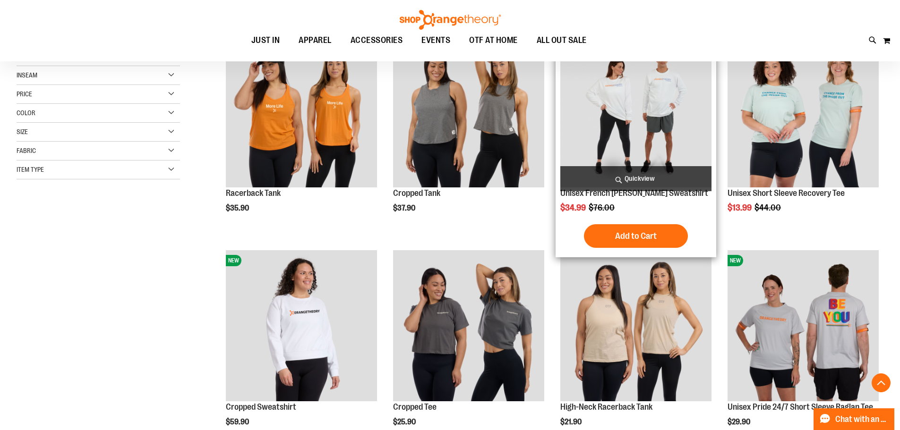
scroll to position [236, 0]
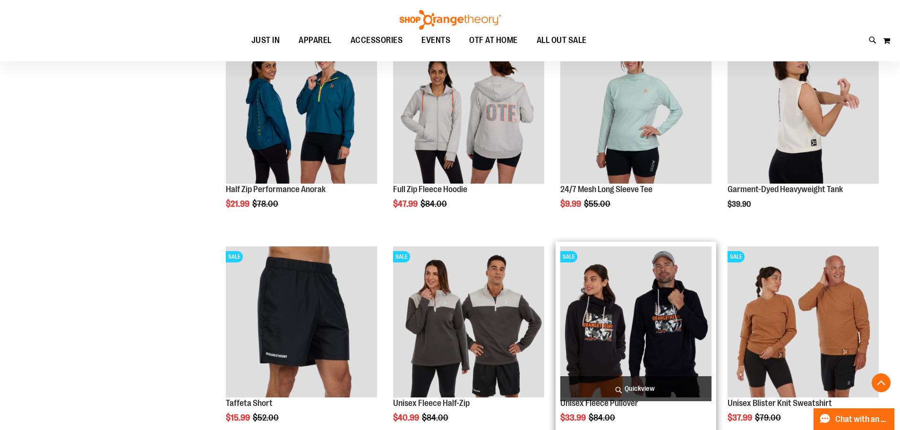
scroll to position [566, 0]
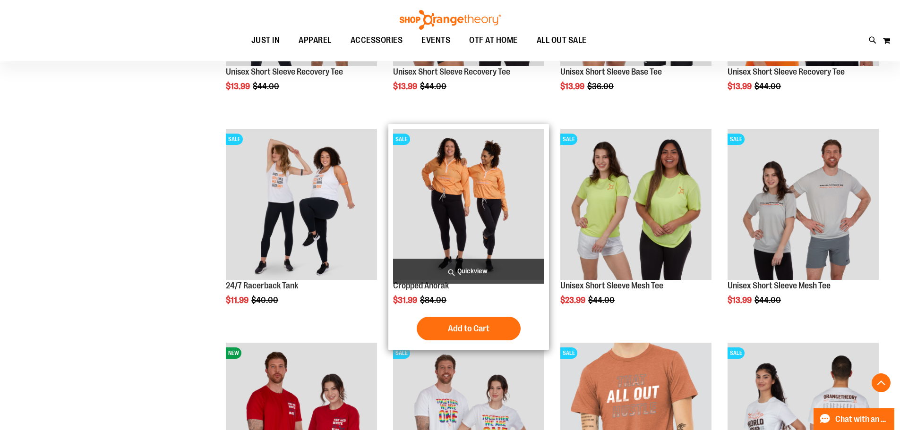
scroll to position [1369, 0]
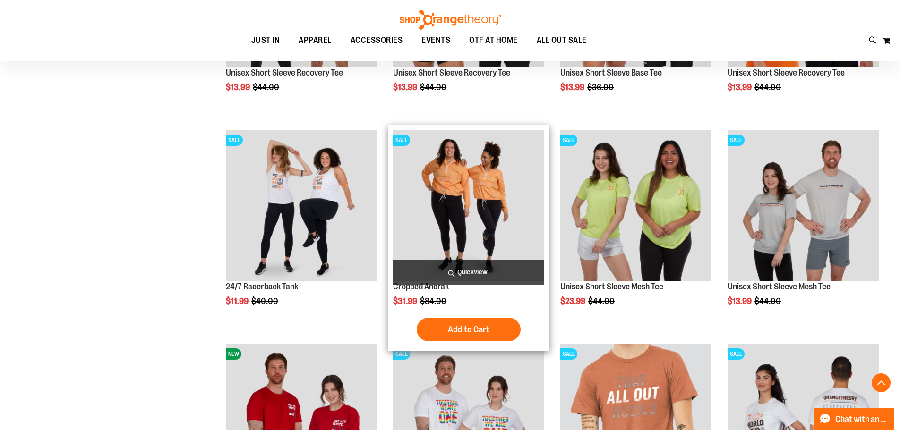
click at [453, 204] on img "product" at bounding box center [468, 205] width 151 height 151
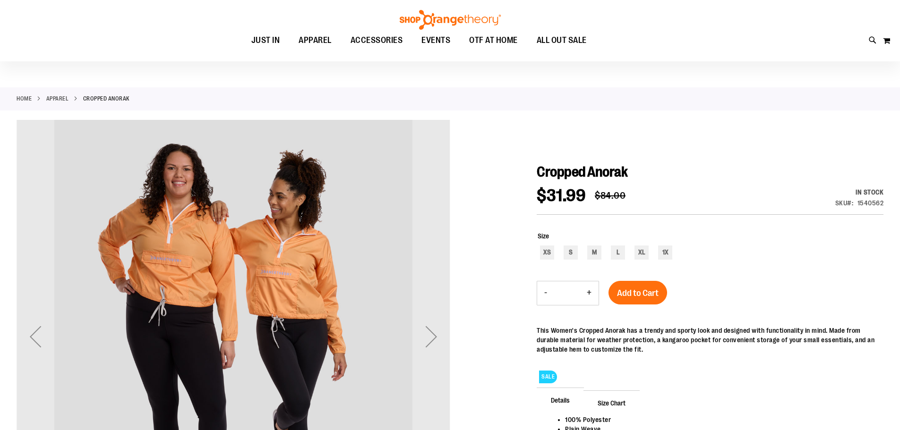
scroll to position [47, 0]
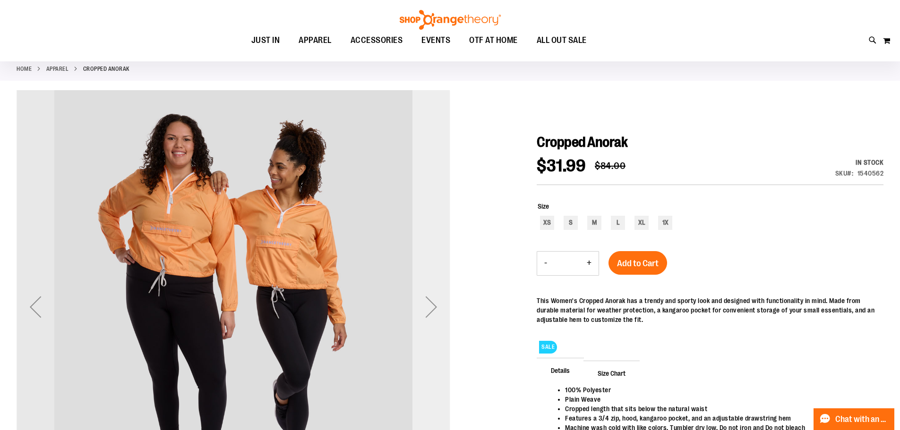
click at [425, 305] on div "Next" at bounding box center [431, 307] width 38 height 38
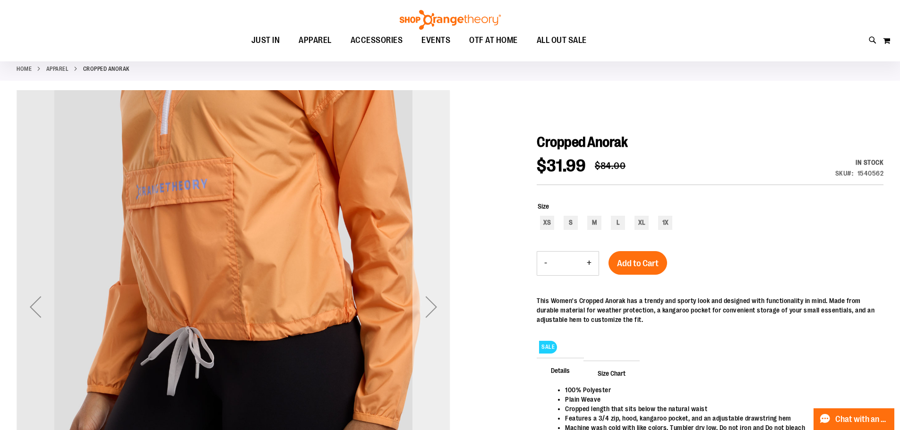
click at [428, 303] on div "Next" at bounding box center [431, 307] width 38 height 38
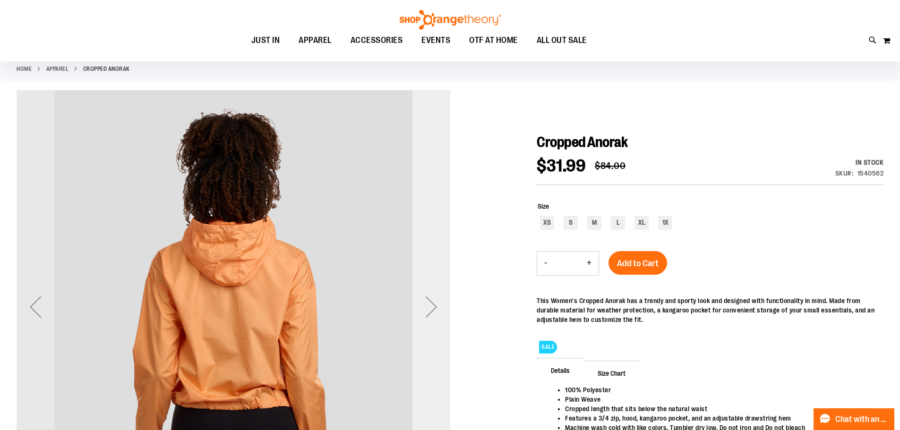
click at [428, 303] on div "Next" at bounding box center [431, 307] width 38 height 38
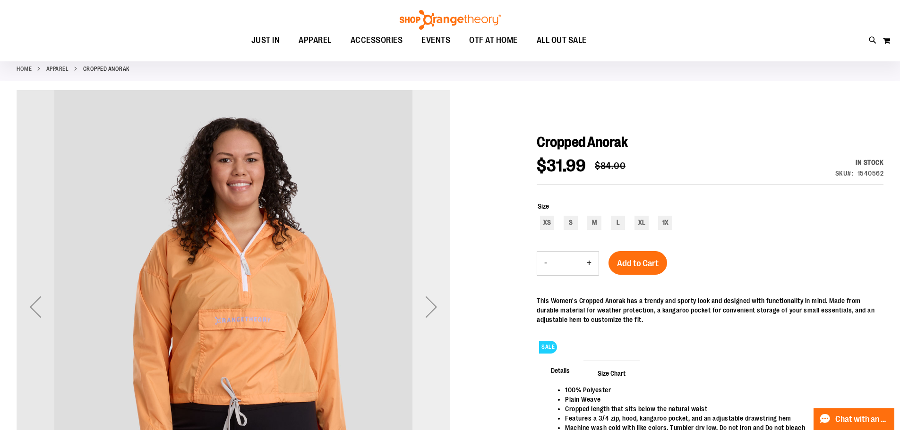
click at [429, 303] on div "Next" at bounding box center [431, 307] width 38 height 38
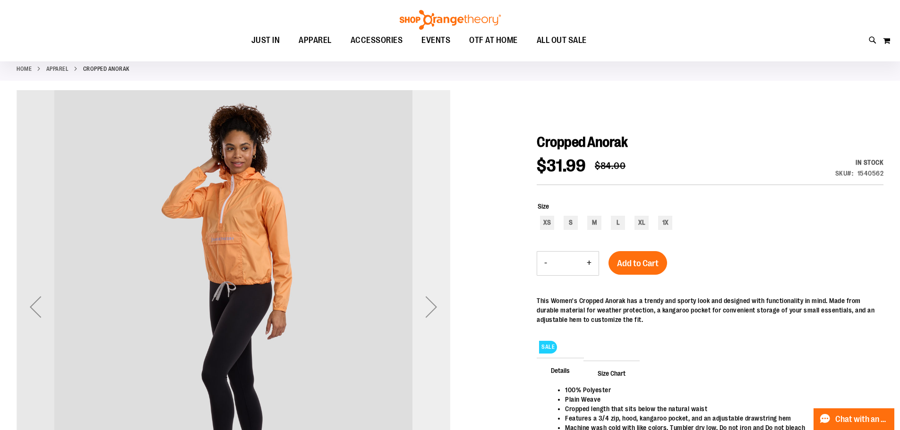
click at [430, 303] on div "Next" at bounding box center [431, 307] width 38 height 38
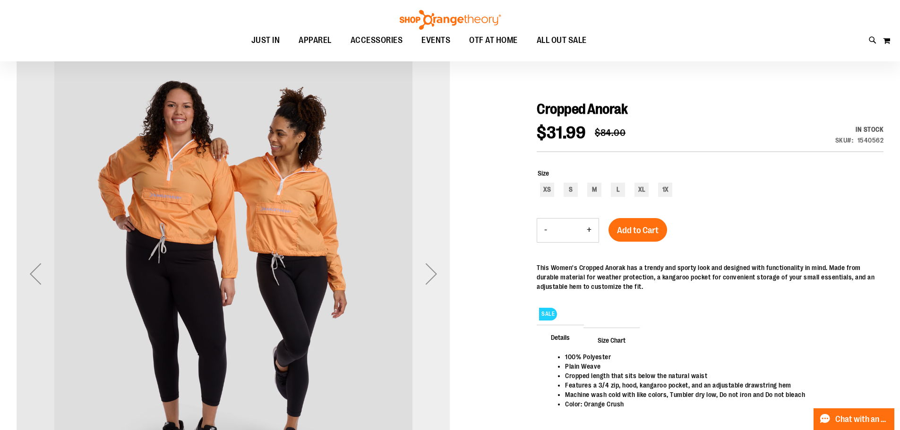
scroll to position [94, 0]
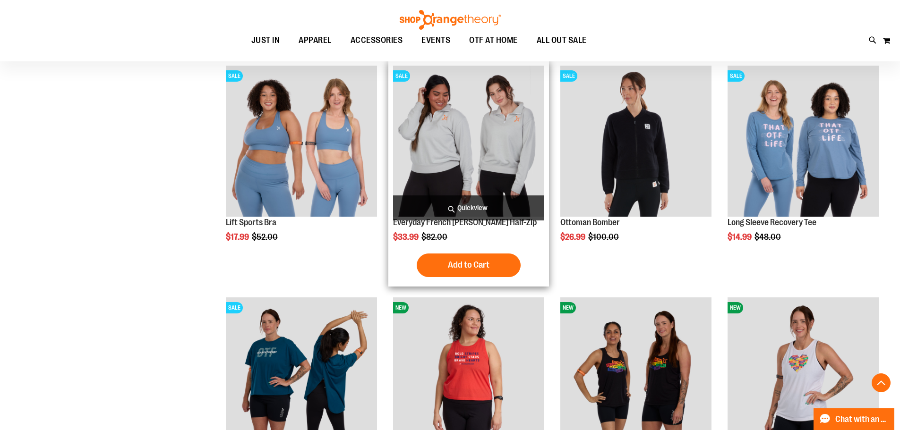
scroll to position [850, 0]
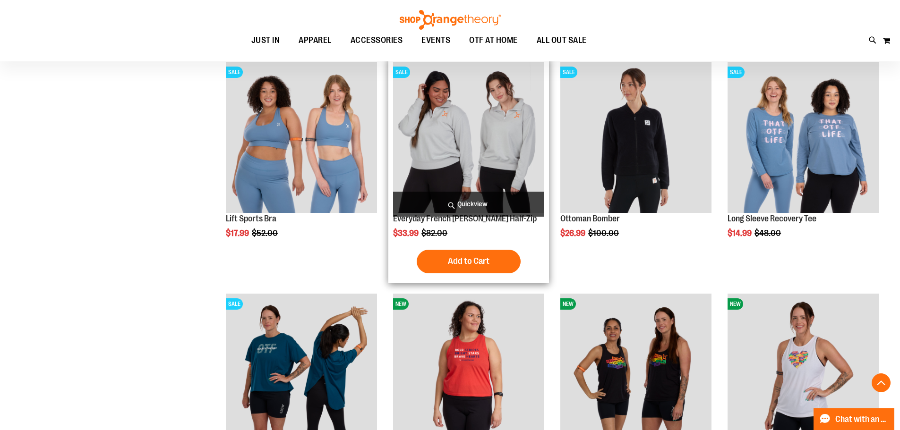
click at [493, 144] on img "product" at bounding box center [468, 137] width 151 height 151
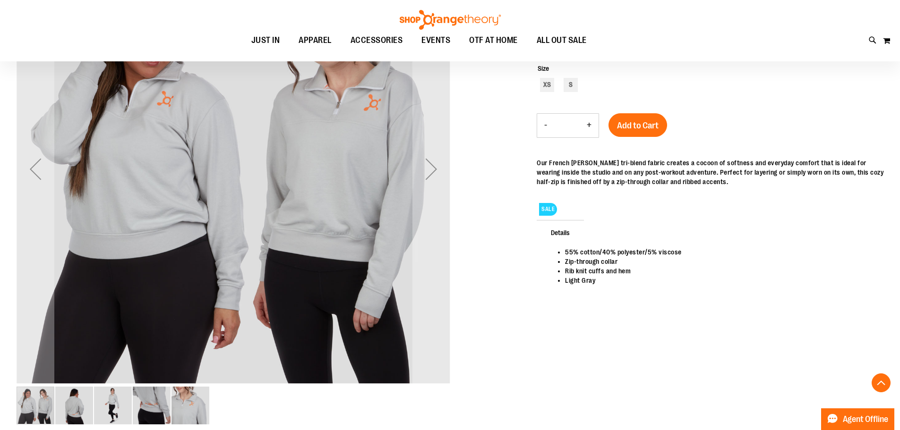
scroll to position [188, 0]
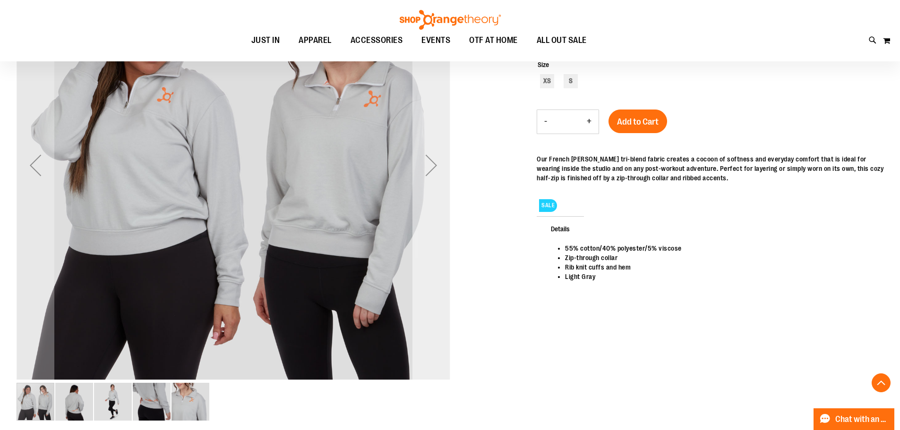
click at [439, 175] on div "Next" at bounding box center [431, 165] width 38 height 38
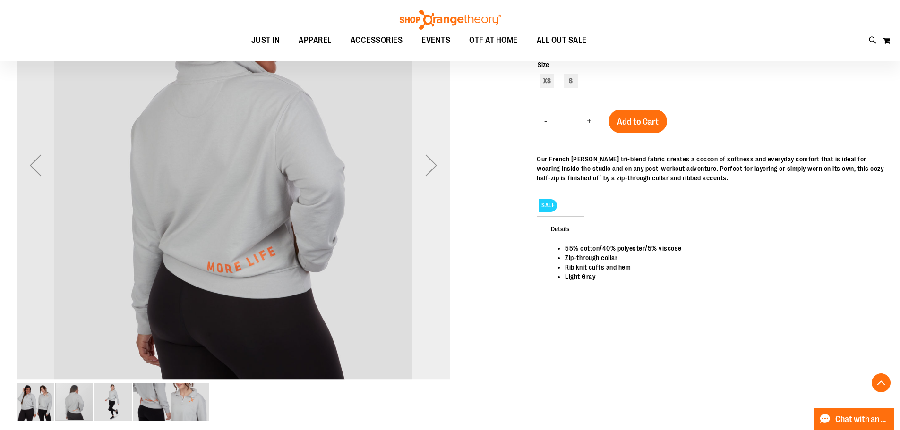
scroll to position [141, 0]
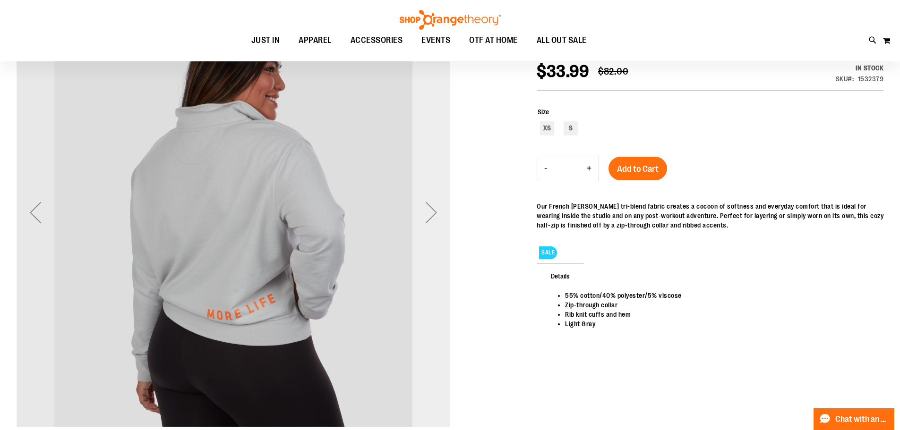
click at [440, 212] on div "Next" at bounding box center [431, 213] width 38 height 38
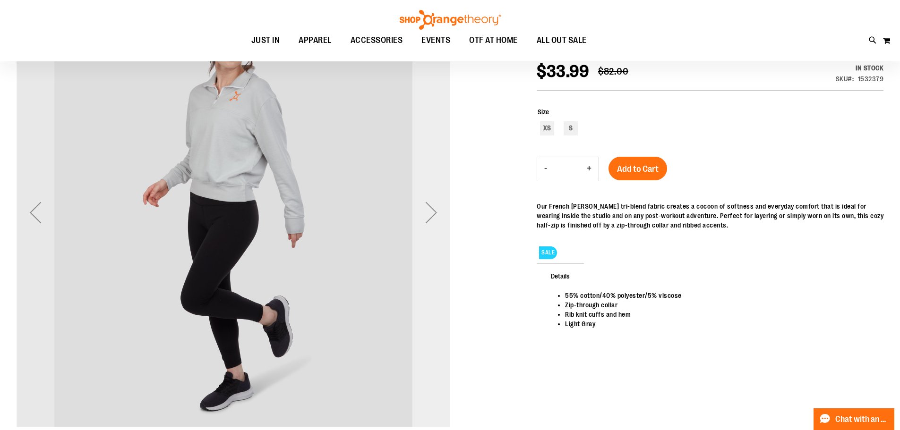
click at [436, 210] on div "Next" at bounding box center [431, 213] width 38 height 38
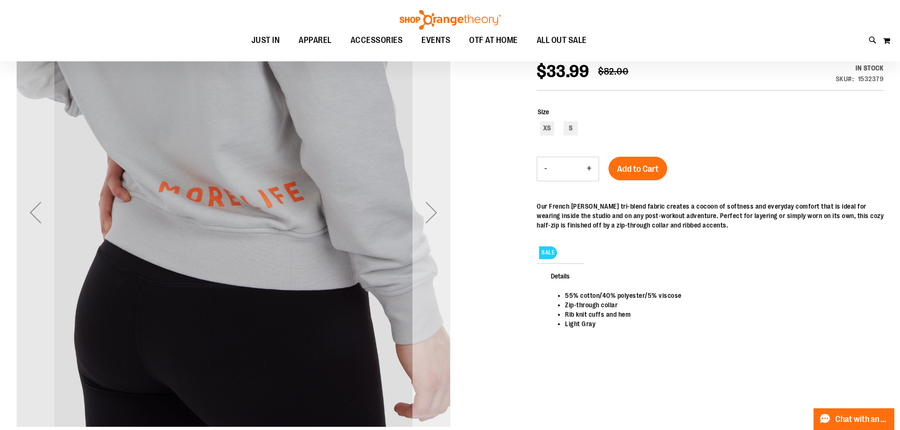
click at [436, 210] on div "Next" at bounding box center [431, 213] width 38 height 38
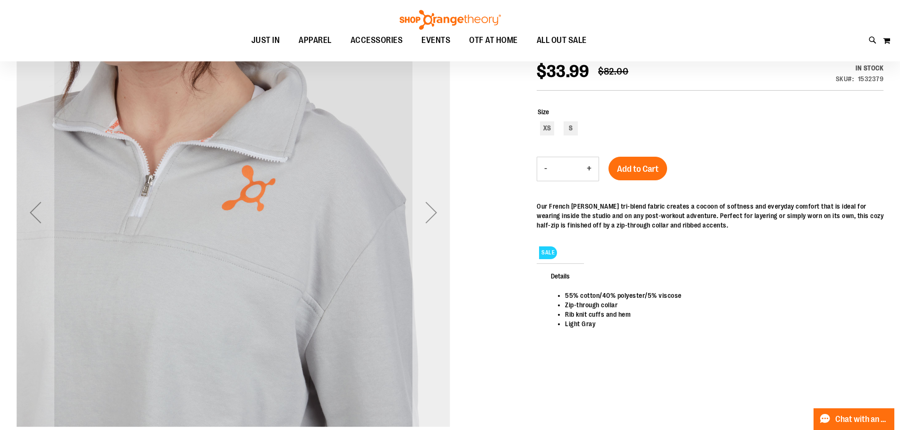
click at [436, 210] on div "Next" at bounding box center [431, 213] width 38 height 38
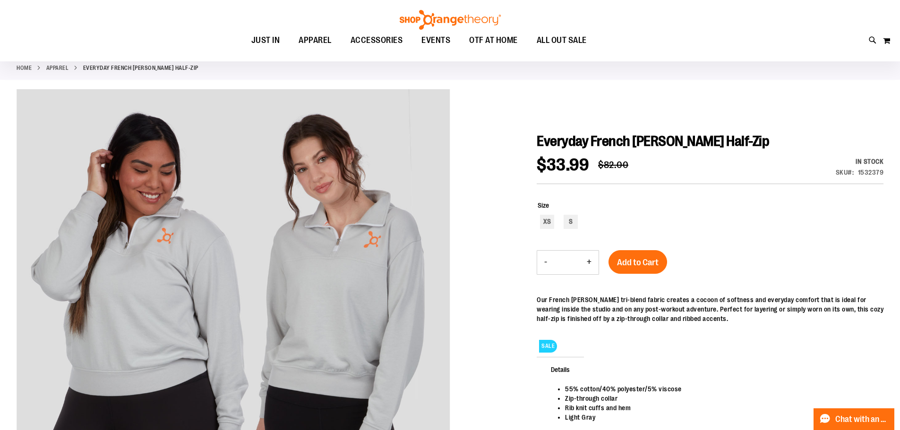
scroll to position [47, 0]
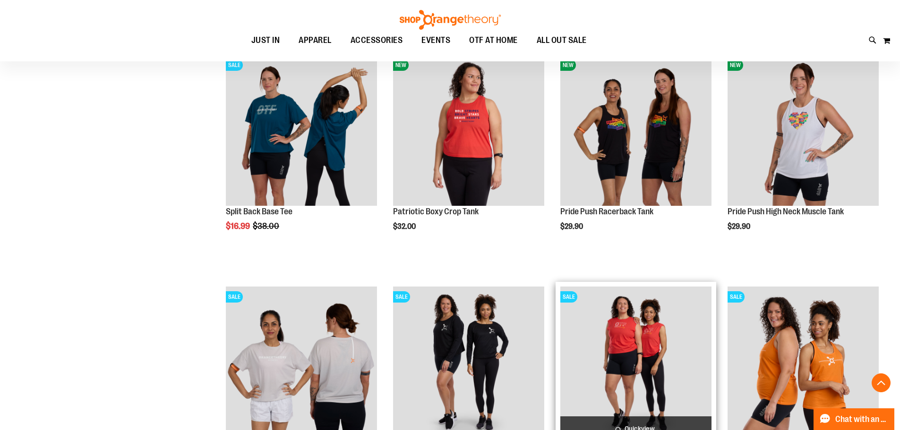
scroll to position [676, 0]
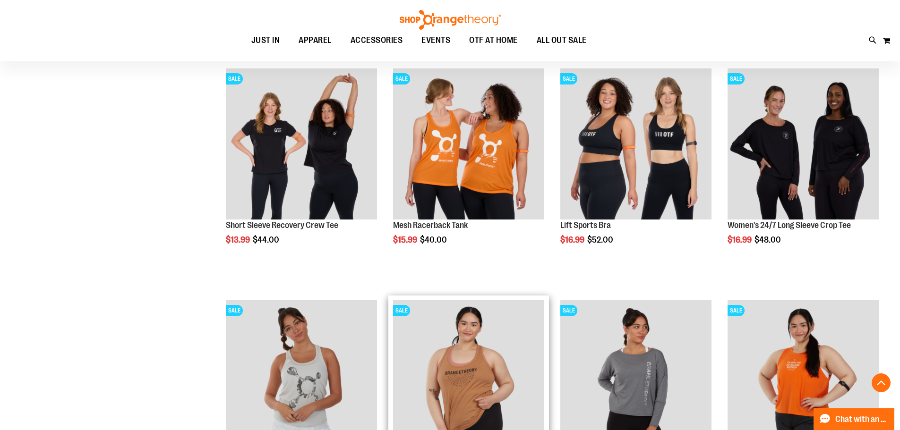
scroll to position [912, 0]
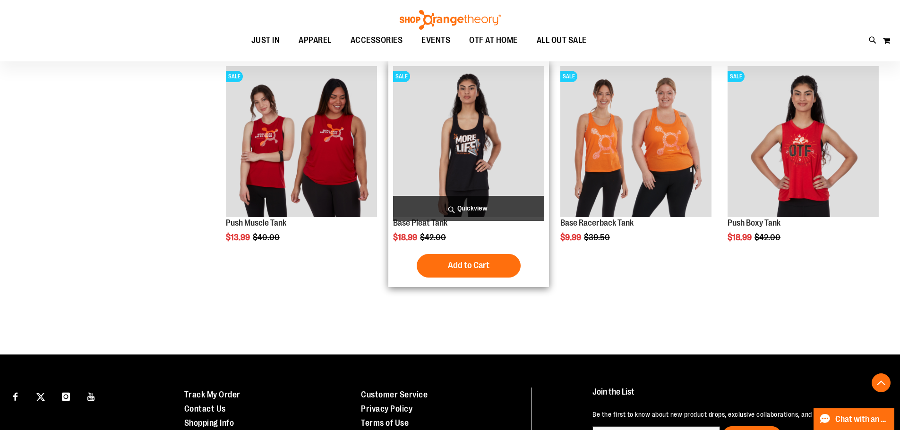
scroll to position [1637, 0]
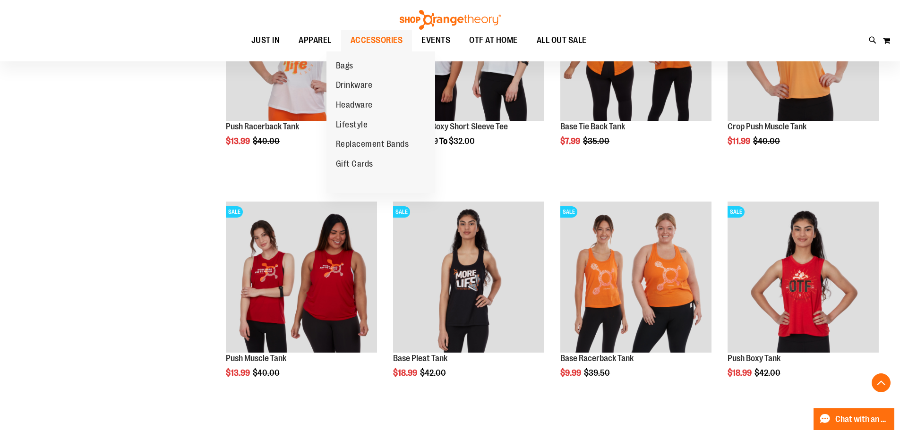
click at [373, 39] on span "ACCESSORIES" at bounding box center [376, 40] width 52 height 21
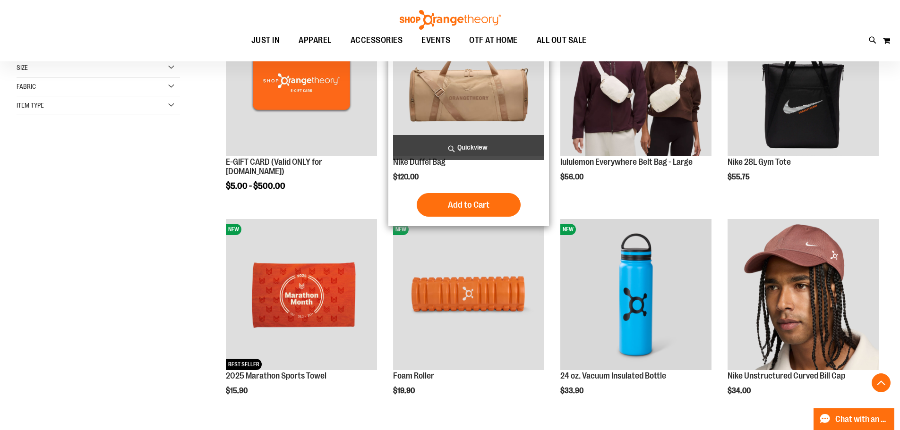
scroll to position [189, 0]
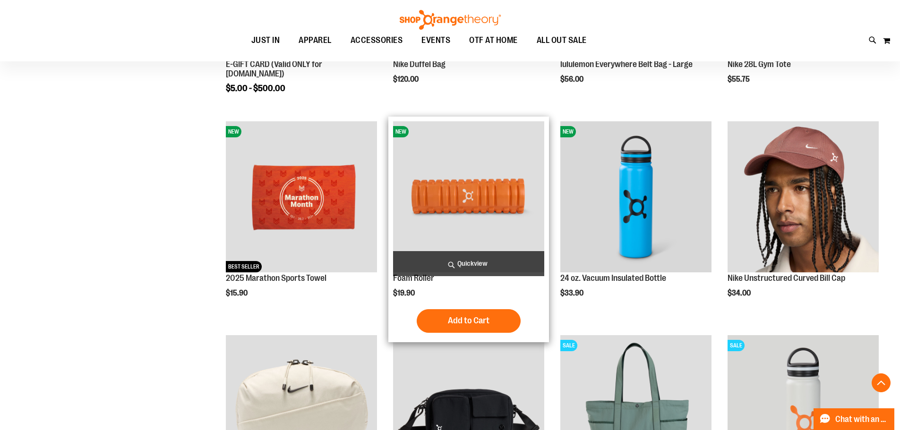
scroll to position [283, 0]
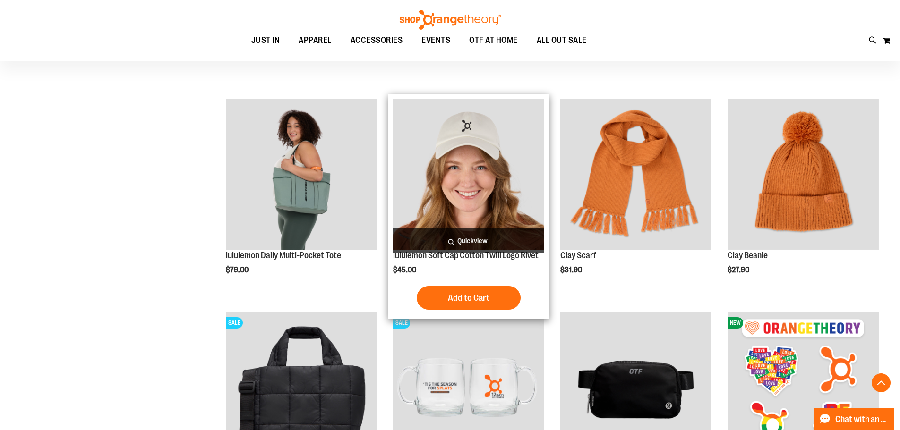
scroll to position [1039, 0]
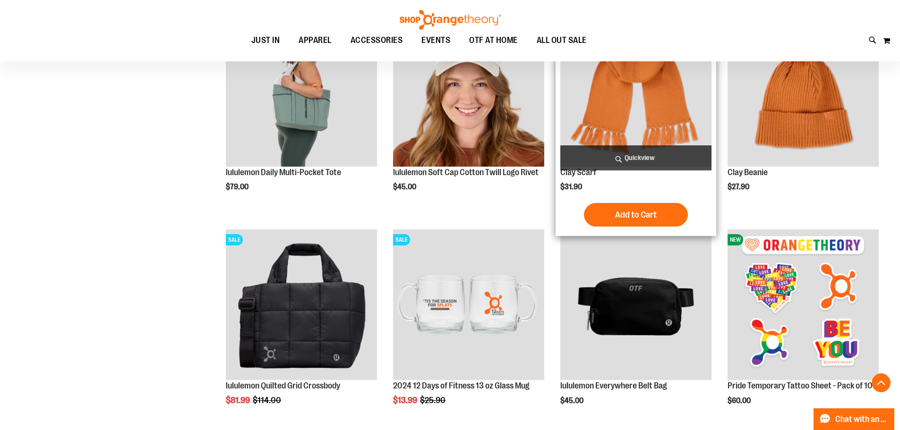
scroll to position [897, 0]
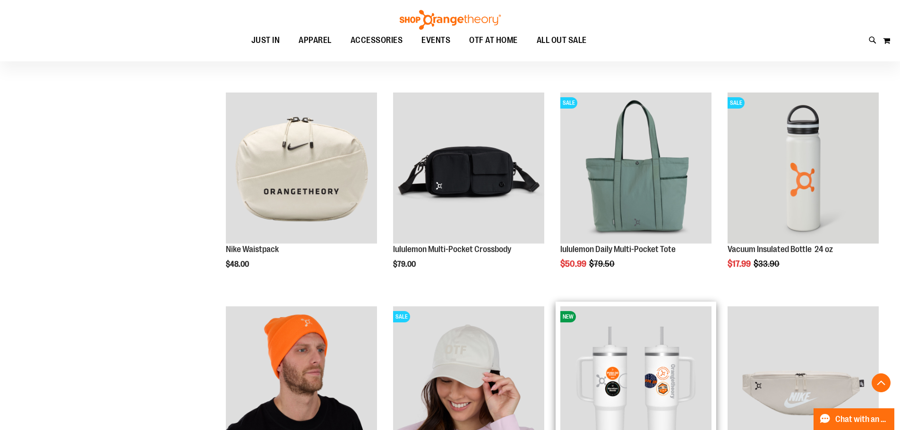
scroll to position [519, 0]
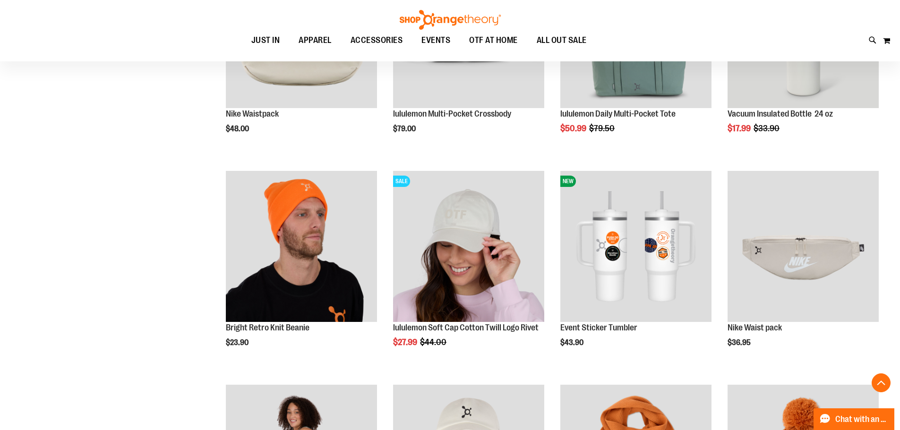
scroll to position [802, 0]
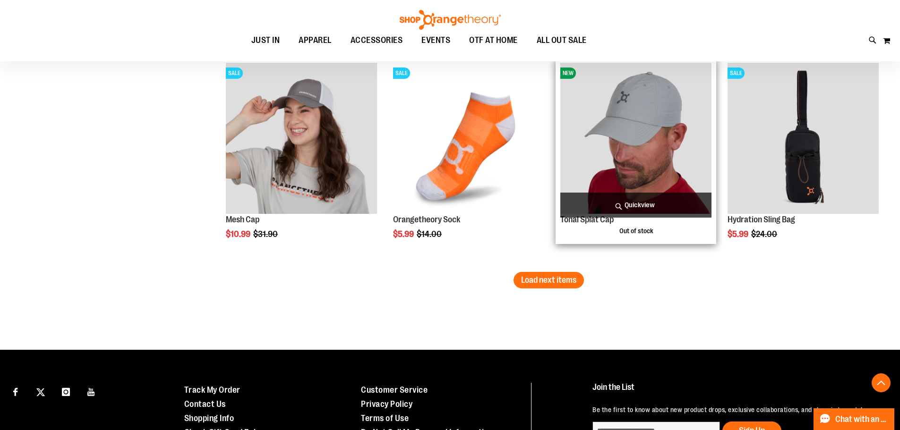
scroll to position [1841, 0]
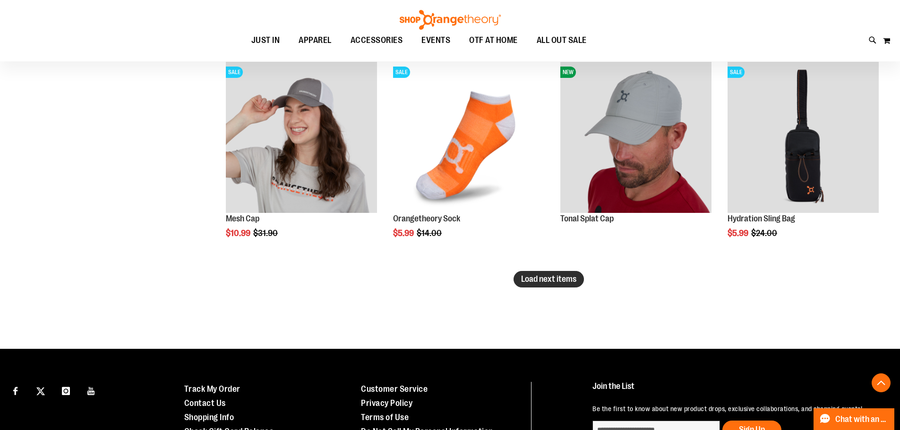
click at [569, 278] on span "Load next items" at bounding box center [548, 278] width 55 height 9
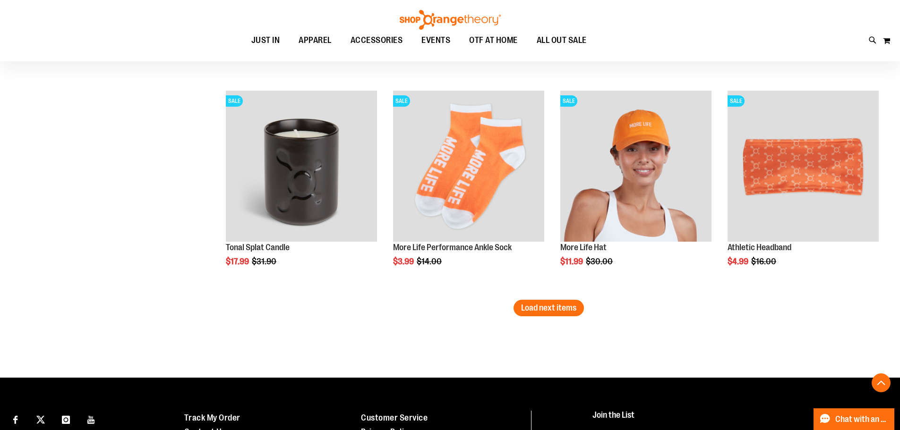
scroll to position [2455, 0]
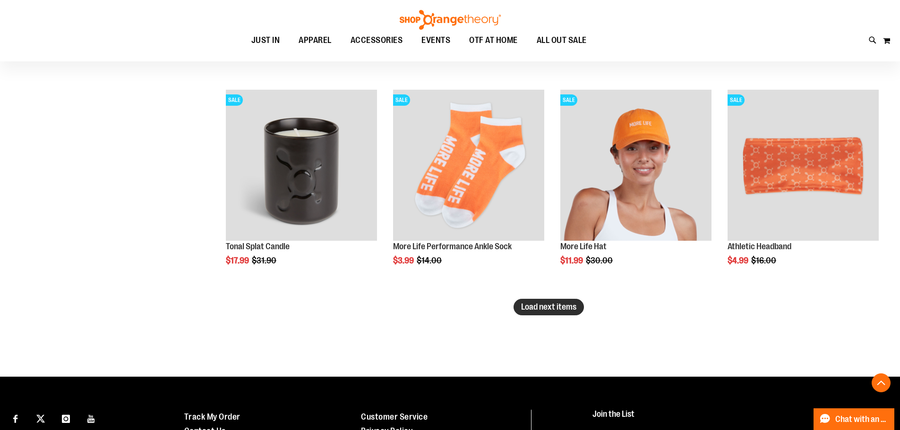
click at [579, 309] on button "Load next items" at bounding box center [548, 307] width 70 height 17
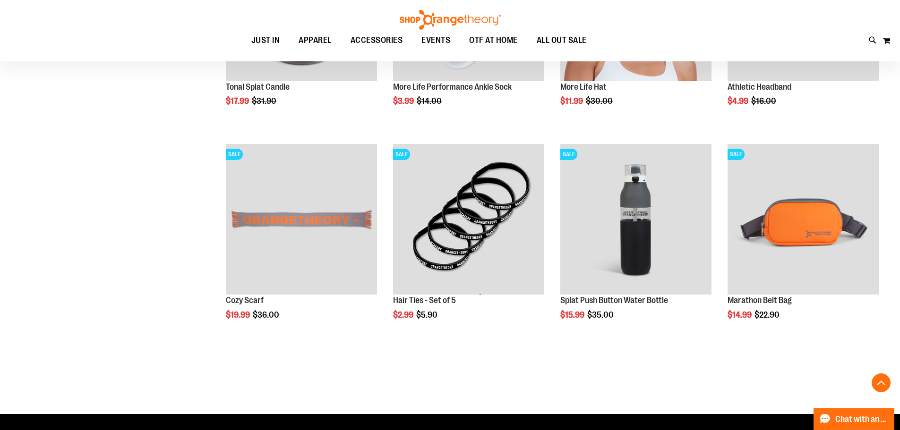
scroll to position [2597, 0]
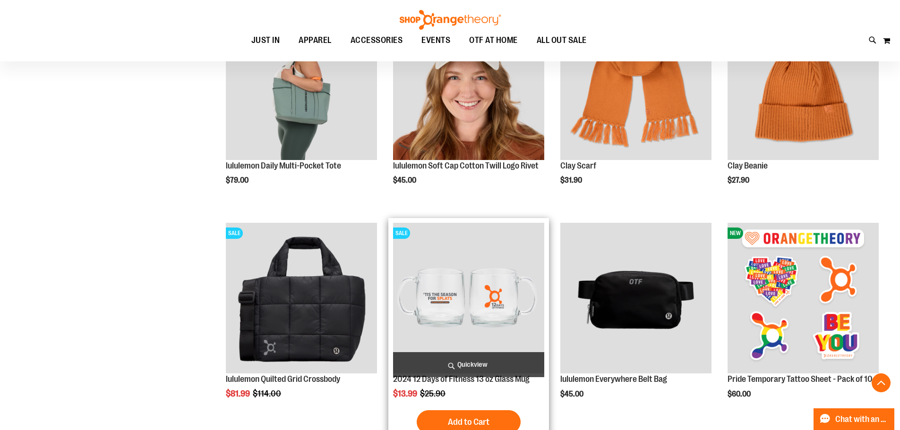
scroll to position [1038, 0]
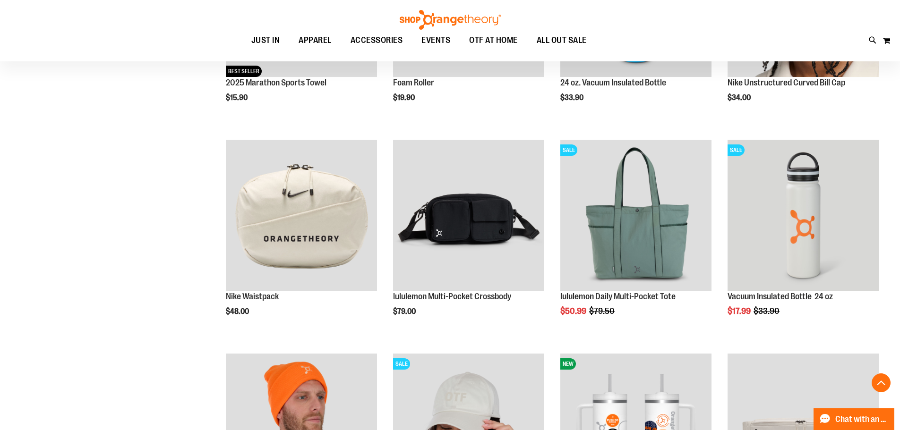
scroll to position [472, 0]
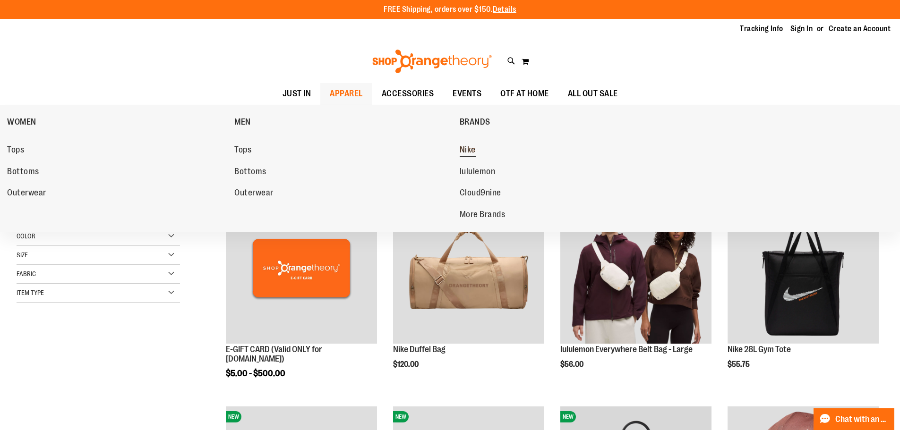
click at [476, 146] on link "Nike" at bounding box center [568, 150] width 218 height 17
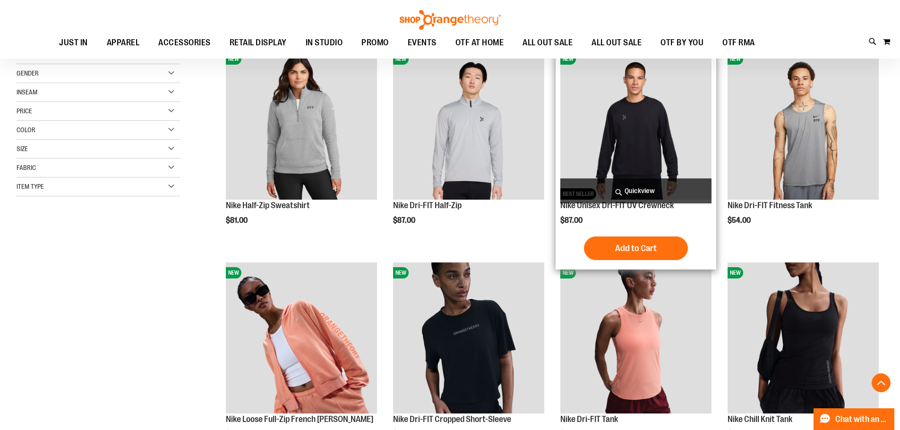
scroll to position [188, 0]
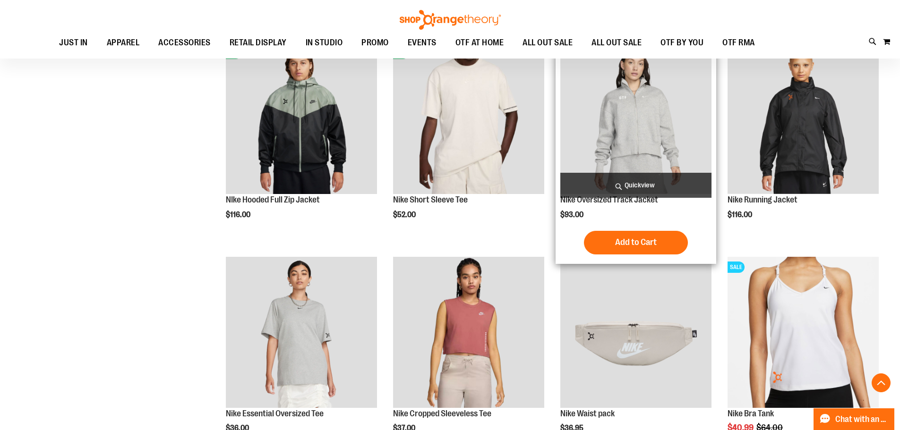
scroll to position [802, 0]
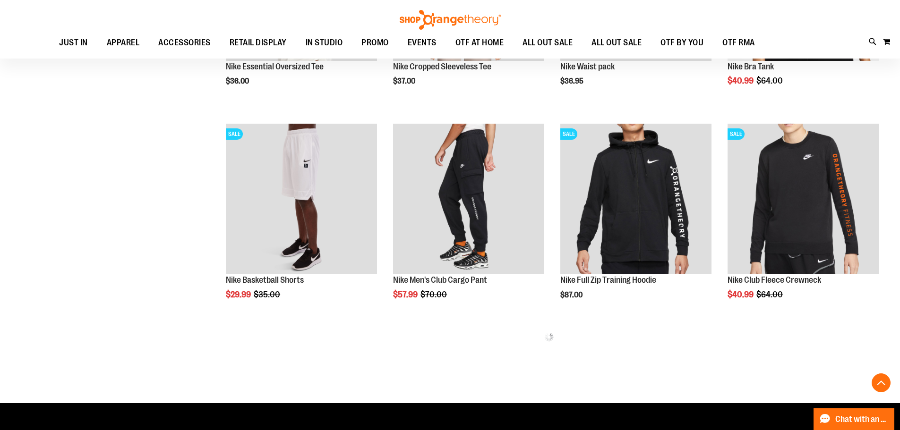
scroll to position [1086, 0]
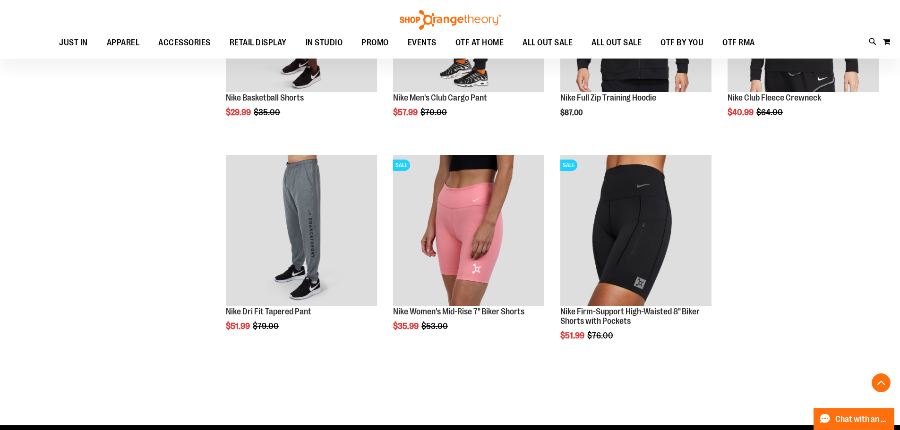
scroll to position [1322, 0]
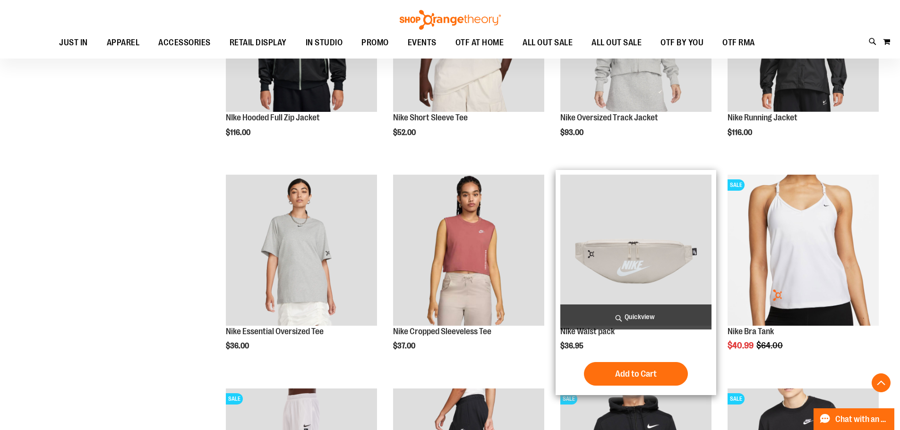
scroll to position [873, 0]
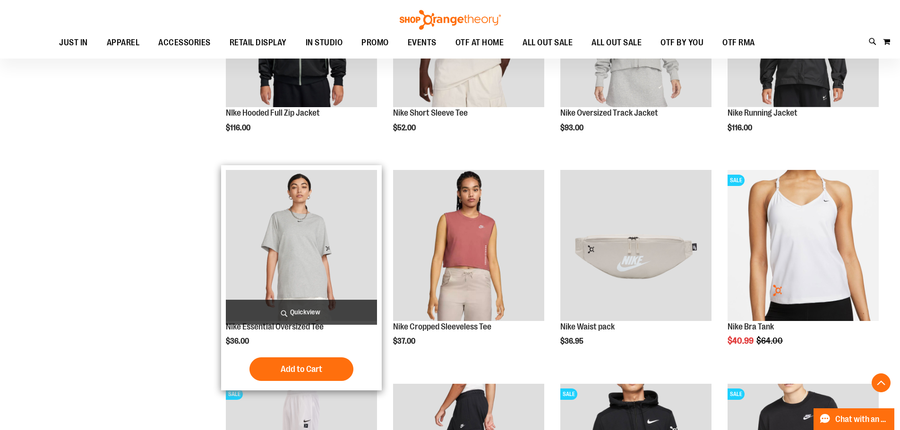
click at [311, 232] on img "product" at bounding box center [301, 245] width 151 height 151
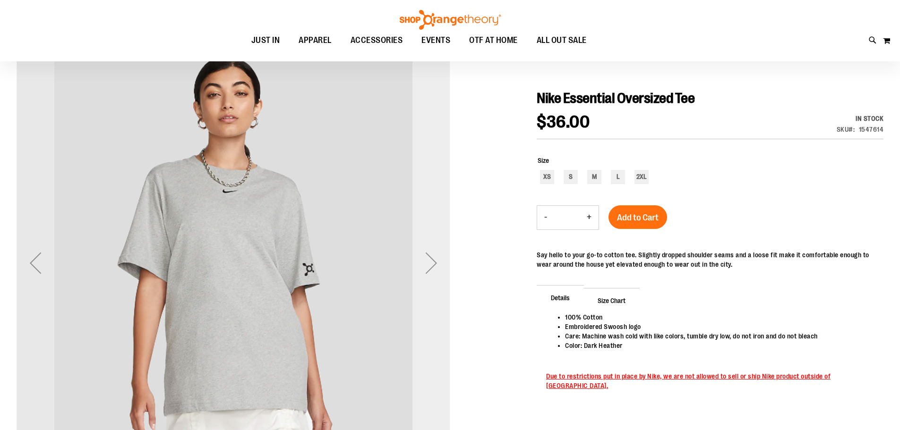
scroll to position [94, 0]
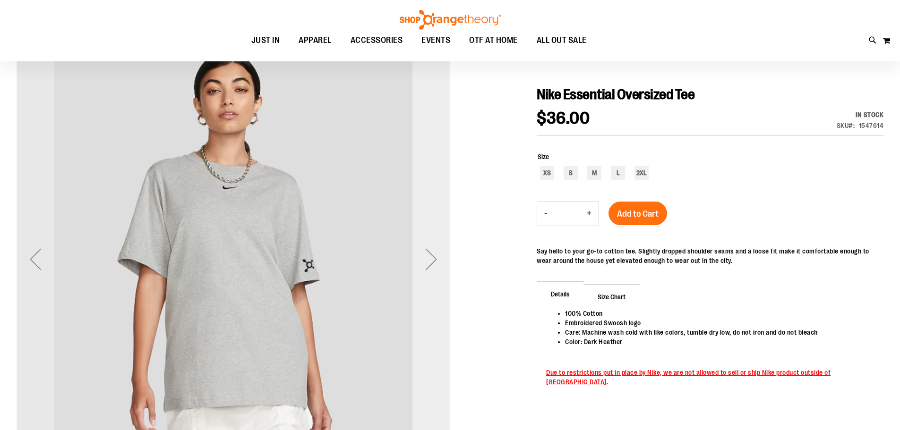
click at [433, 263] on div "Next" at bounding box center [431, 259] width 38 height 38
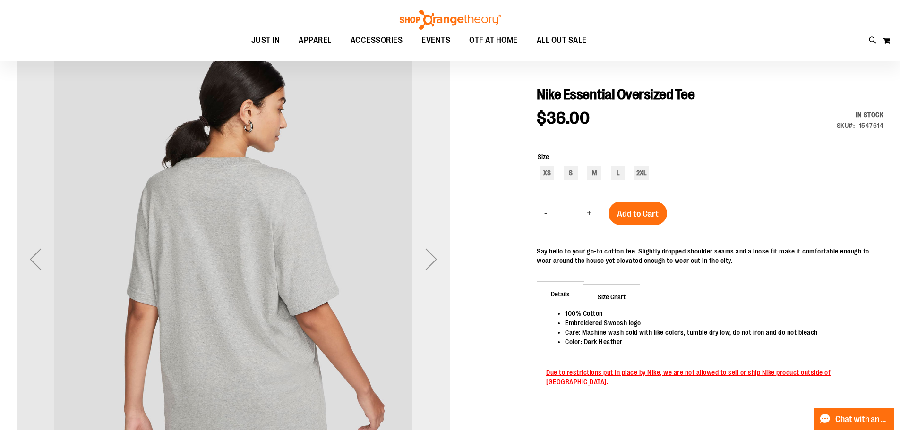
click at [418, 263] on div "Next" at bounding box center [431, 259] width 38 height 38
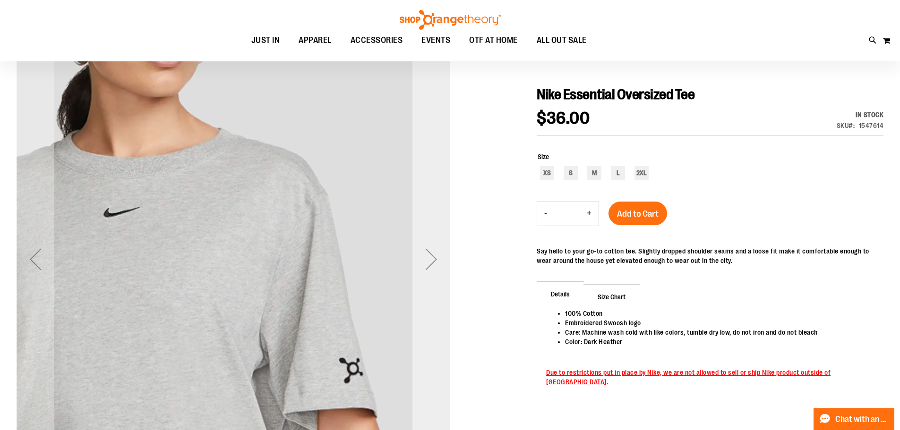
click at [418, 262] on div "Next" at bounding box center [431, 259] width 38 height 38
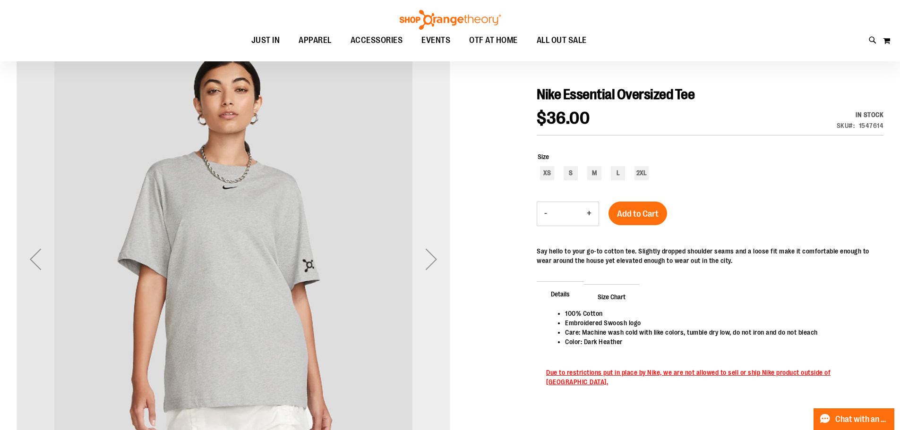
click at [418, 262] on div "Next" at bounding box center [431, 259] width 38 height 38
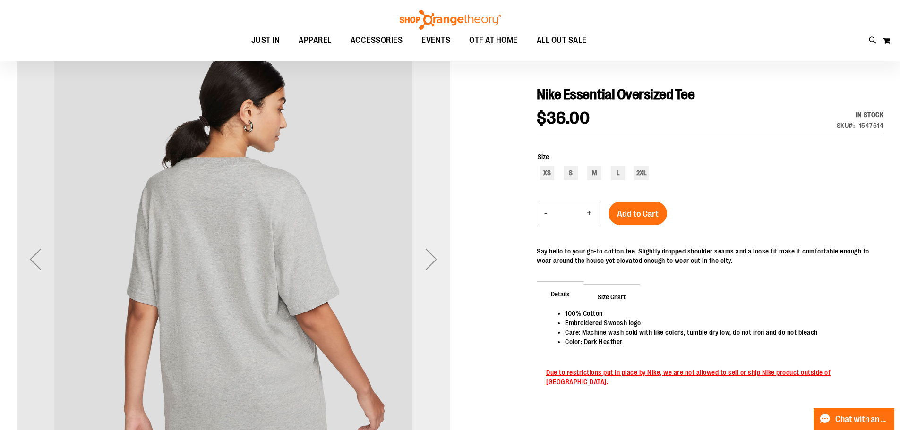
click at [418, 261] on div "Next" at bounding box center [431, 259] width 38 height 38
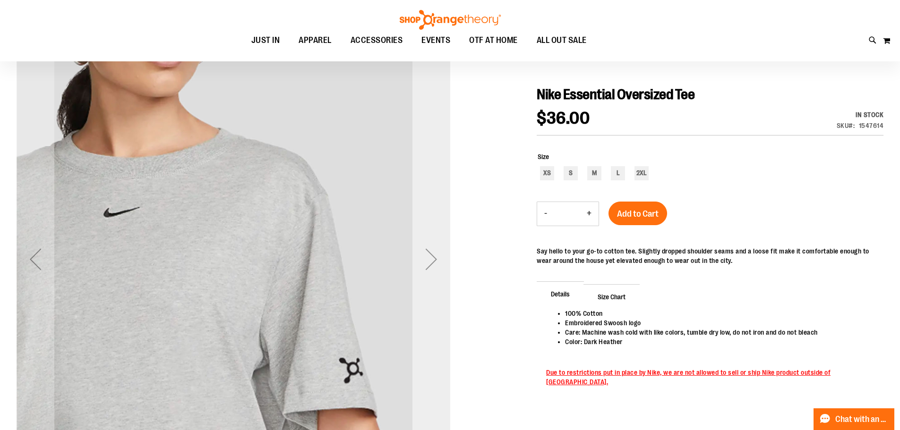
click at [418, 259] on div "Next" at bounding box center [431, 259] width 38 height 38
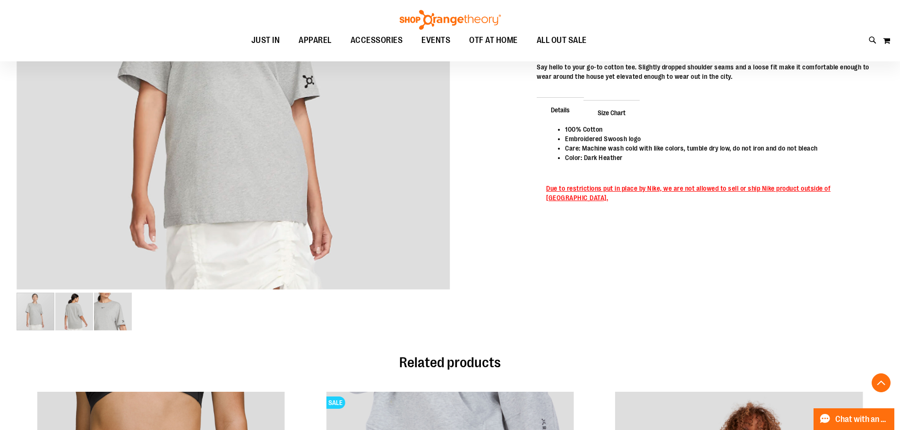
scroll to position [189, 0]
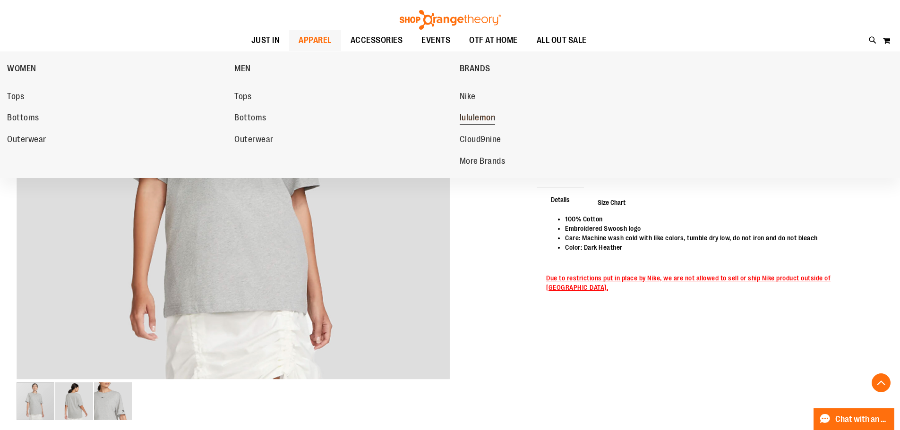
click at [477, 115] on span "lululemon" at bounding box center [477, 119] width 36 height 12
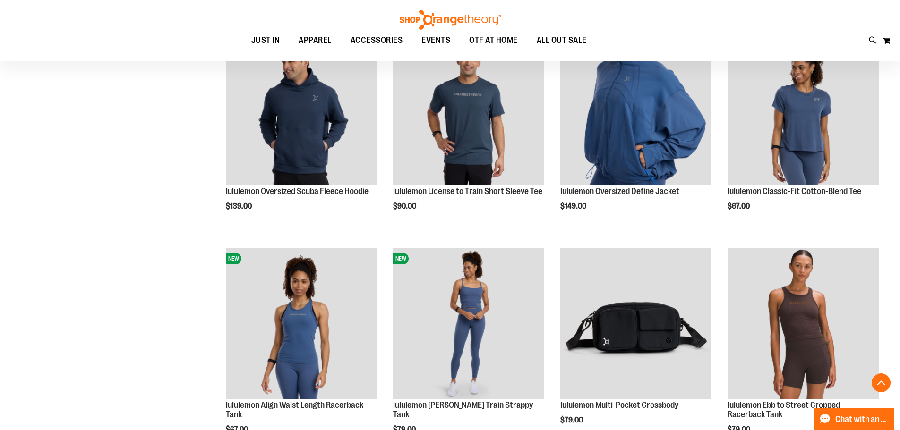
scroll to position [377, 0]
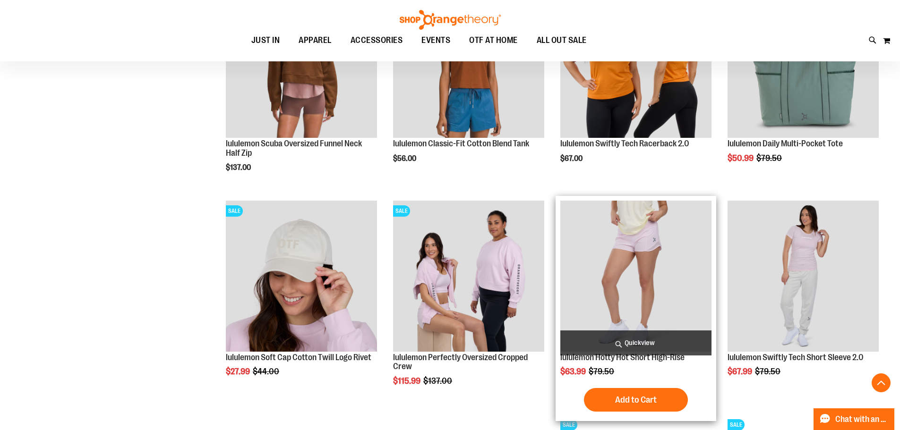
scroll to position [850, 0]
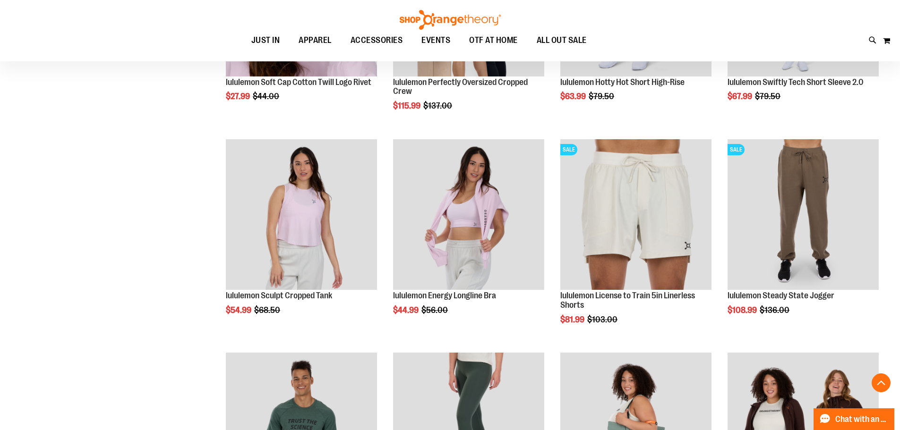
scroll to position [1038, 0]
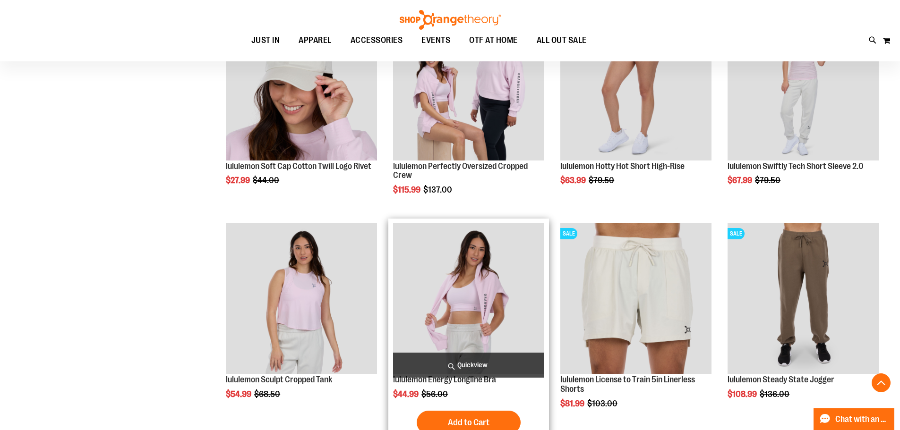
click at [484, 288] on img "product" at bounding box center [468, 298] width 151 height 151
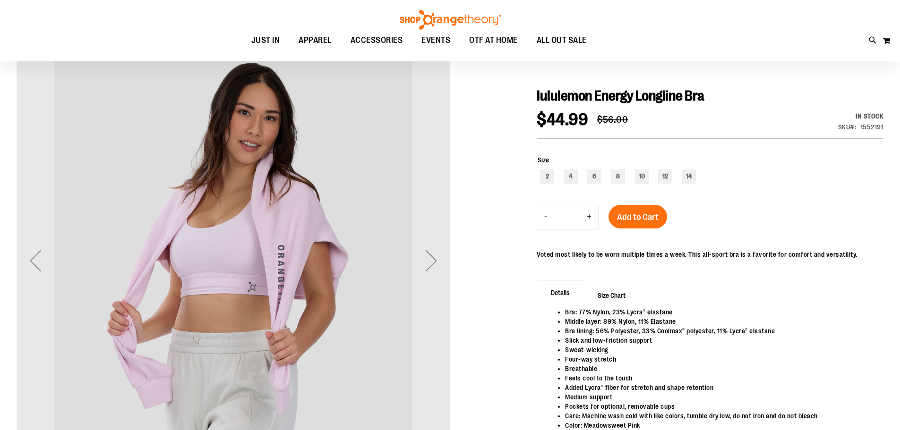
scroll to position [94, 0]
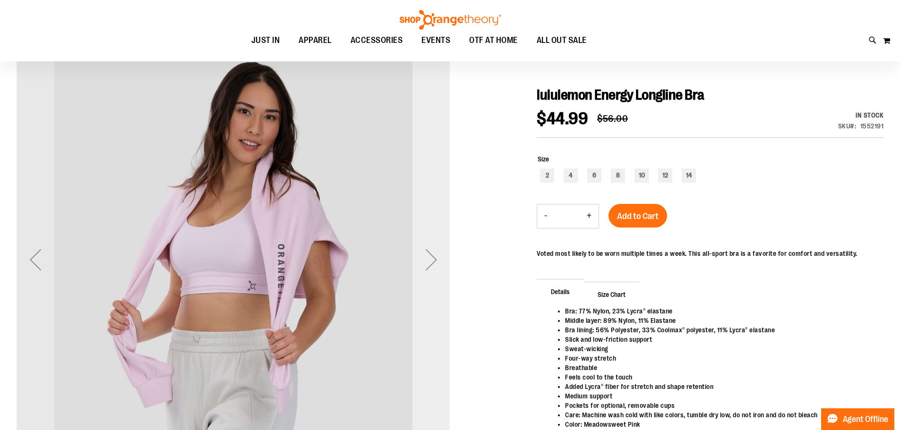
click at [435, 258] on div "Next" at bounding box center [431, 260] width 38 height 38
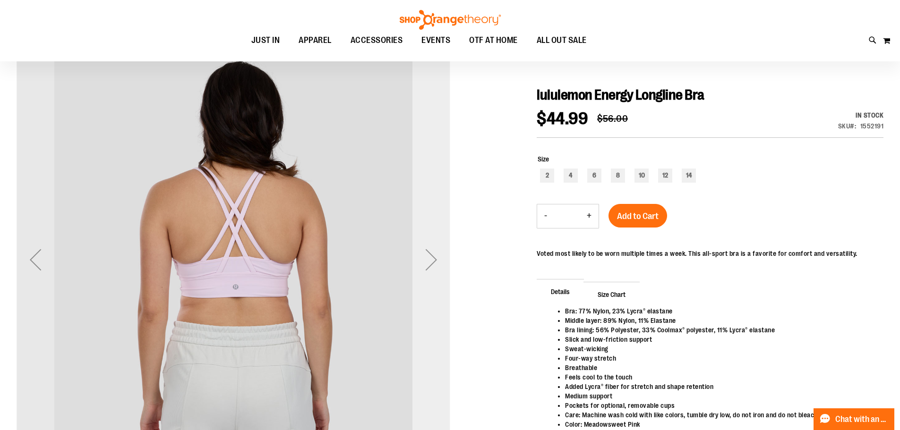
click at [434, 258] on div "Next" at bounding box center [431, 260] width 38 height 38
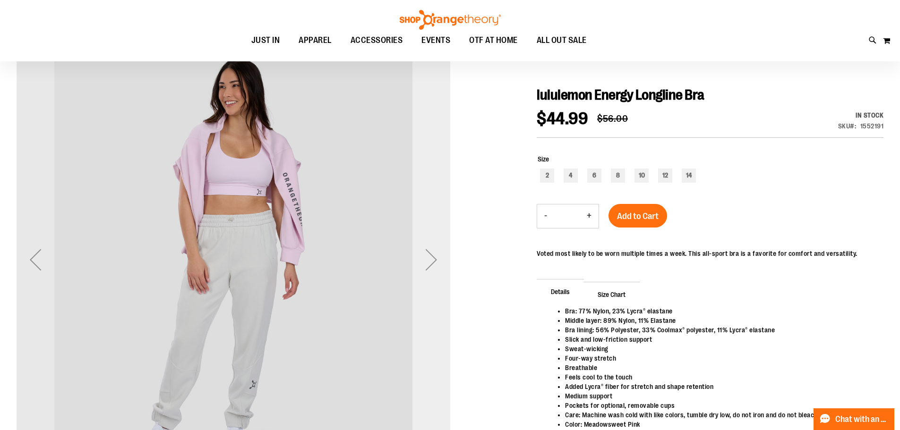
click at [433, 258] on div "Next" at bounding box center [431, 260] width 38 height 38
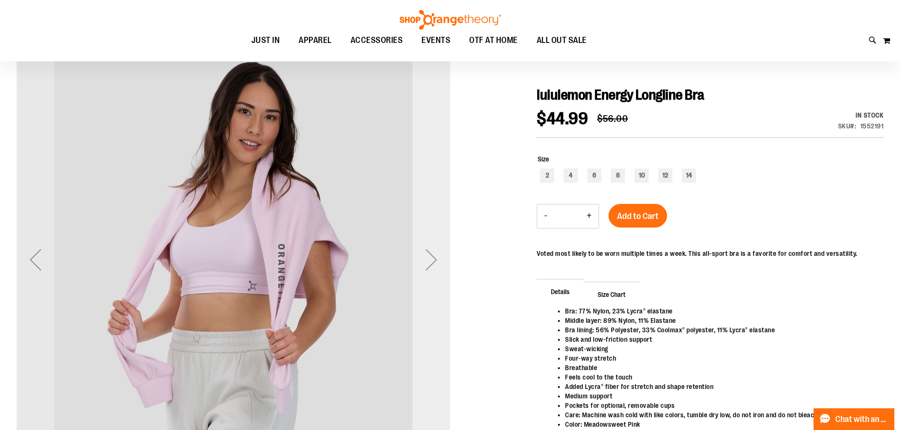
click at [433, 258] on div "Next" at bounding box center [431, 260] width 38 height 38
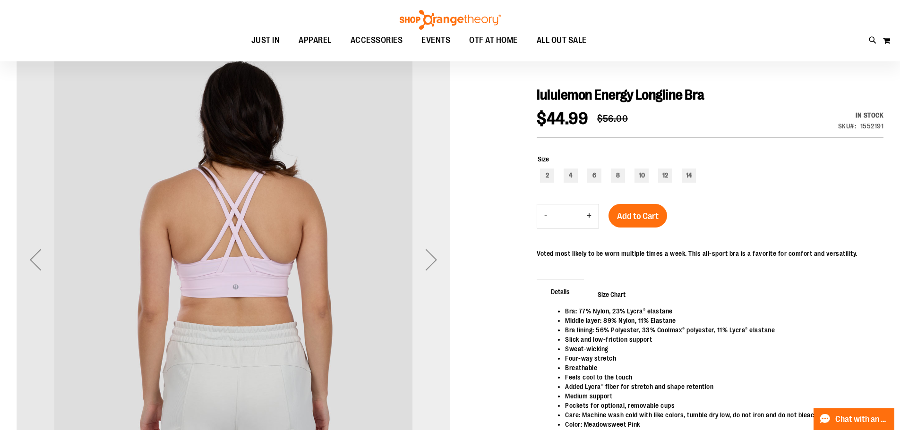
click at [433, 258] on div "Next" at bounding box center [431, 260] width 38 height 38
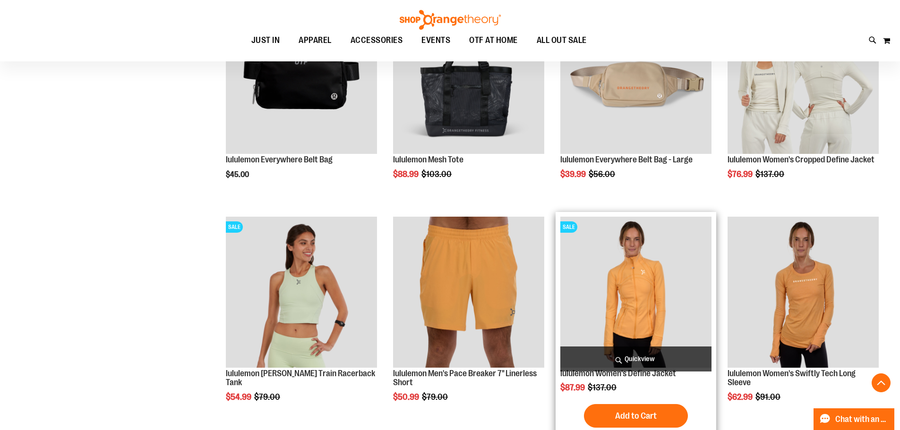
scroll to position [792, 0]
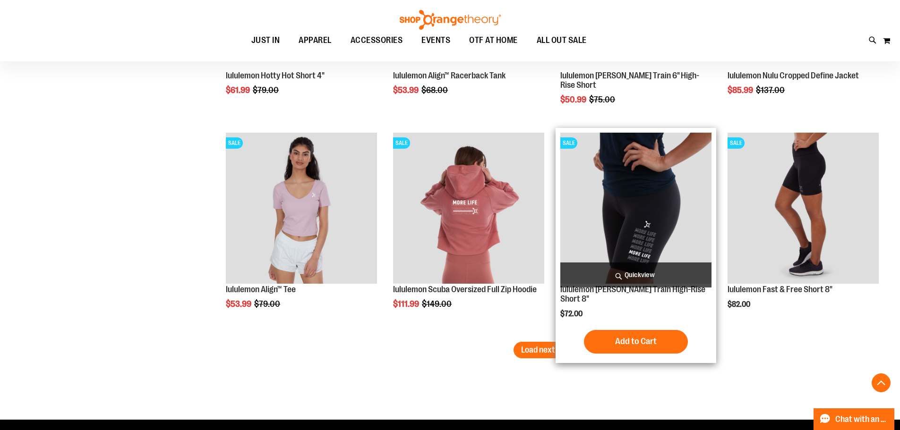
scroll to position [1784, 0]
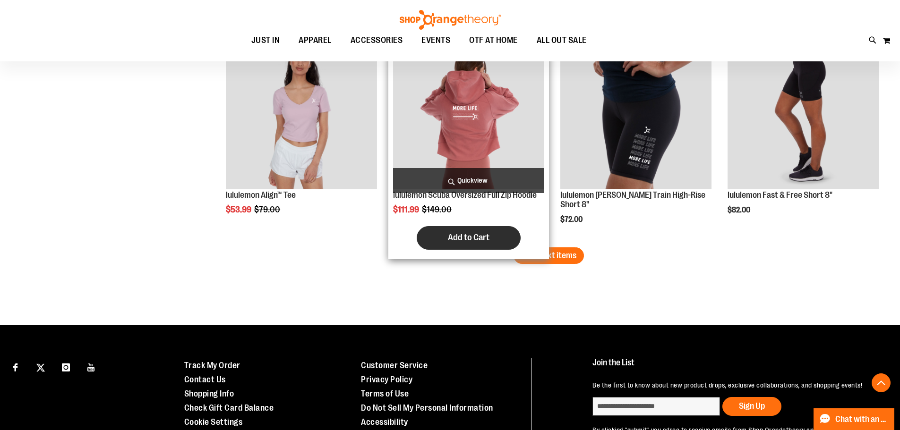
click at [519, 247] on button "Add to Cart" at bounding box center [469, 238] width 104 height 24
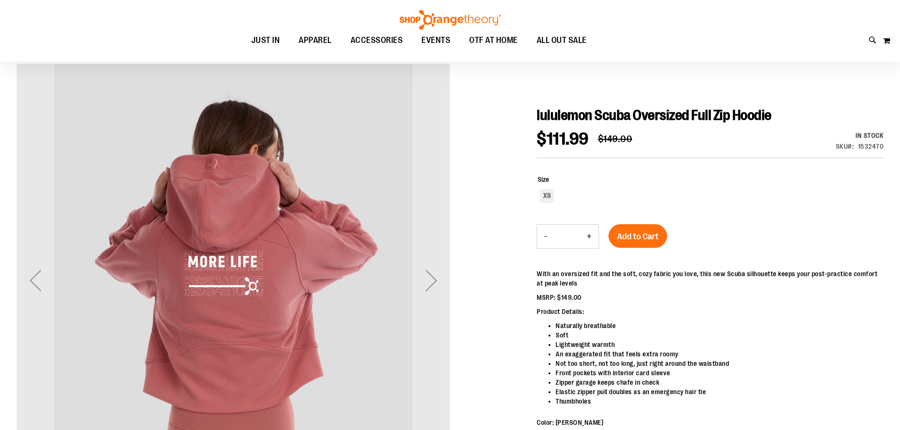
scroll to position [141, 0]
